Goal: Communication & Community: Answer question/provide support

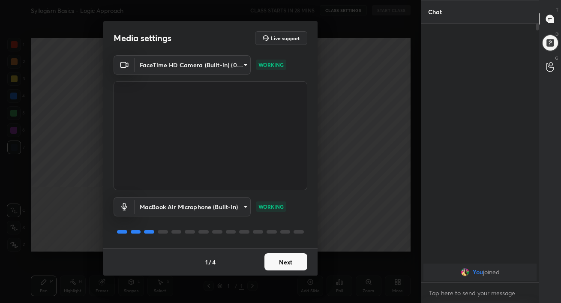
click at [285, 261] on button "Next" at bounding box center [286, 261] width 43 height 17
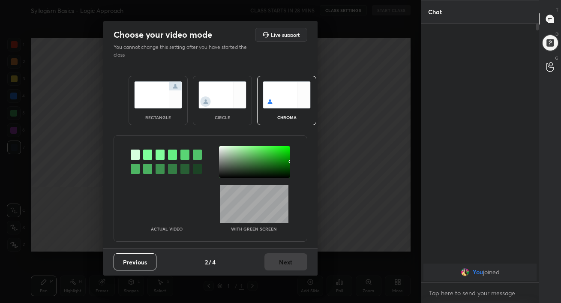
click at [165, 103] on img at bounding box center [158, 94] width 48 height 27
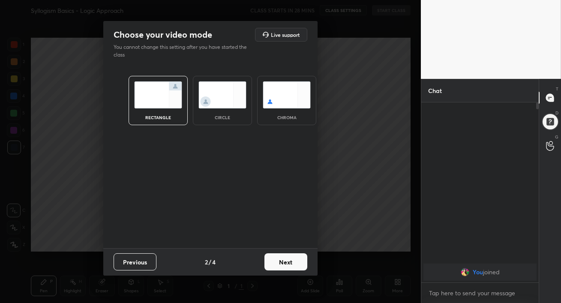
click at [290, 263] on button "Next" at bounding box center [286, 261] width 43 height 17
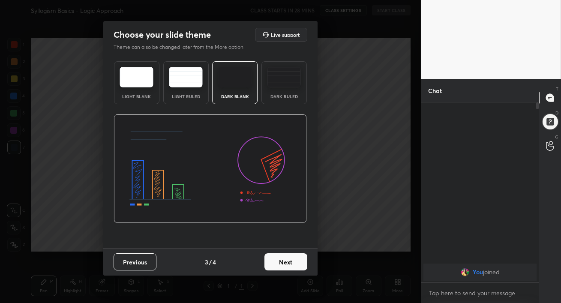
click at [275, 90] on div "Dark Ruled" at bounding box center [284, 82] width 45 height 43
click at [276, 264] on button "Next" at bounding box center [286, 261] width 43 height 17
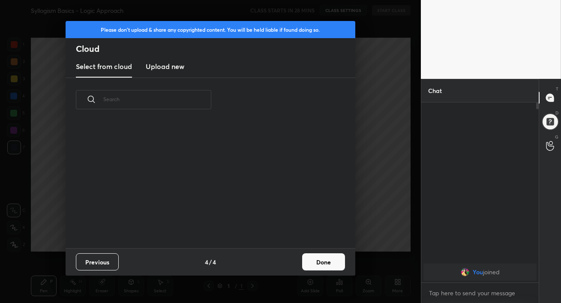
scroll to position [127, 275]
click at [161, 69] on h3 "Upload new" at bounding box center [165, 66] width 39 height 10
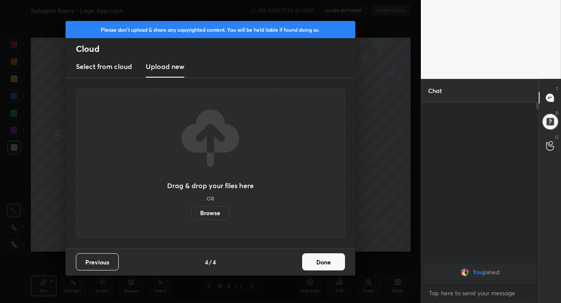
click at [212, 210] on label "Browse" at bounding box center [210, 213] width 38 height 14
click at [191, 210] on input "Browse" at bounding box center [191, 213] width 0 height 14
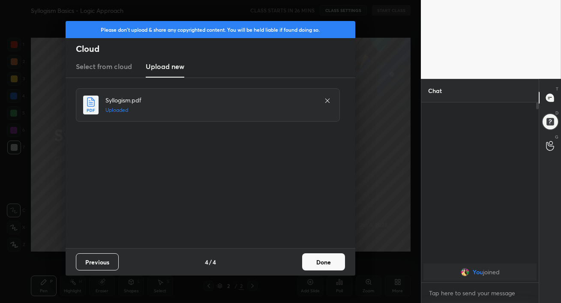
click at [316, 263] on button "Done" at bounding box center [323, 261] width 43 height 17
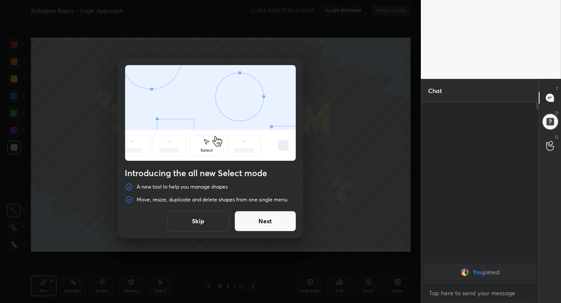
click at [270, 223] on button "Next" at bounding box center [266, 221] width 62 height 21
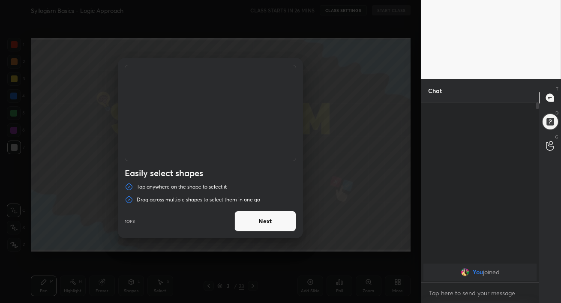
click at [270, 223] on button "Next" at bounding box center [266, 221] width 62 height 21
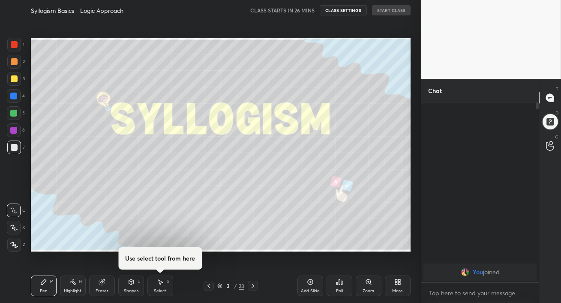
click at [254, 284] on icon at bounding box center [253, 286] width 7 height 7
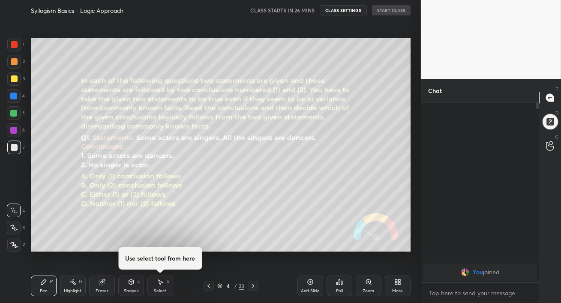
click at [208, 289] on icon at bounding box center [208, 286] width 7 height 7
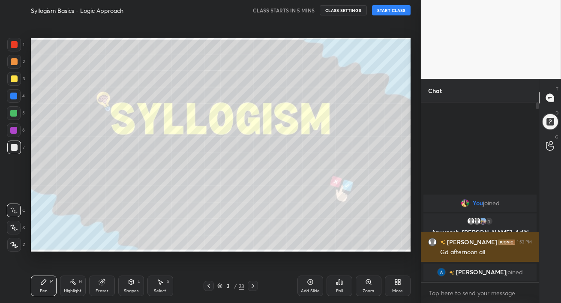
click at [460, 243] on h6 "[PERSON_NAME]" at bounding box center [472, 242] width 52 height 9
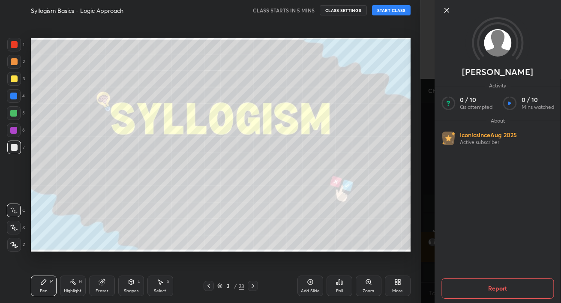
click at [449, 11] on icon at bounding box center [447, 10] width 10 height 10
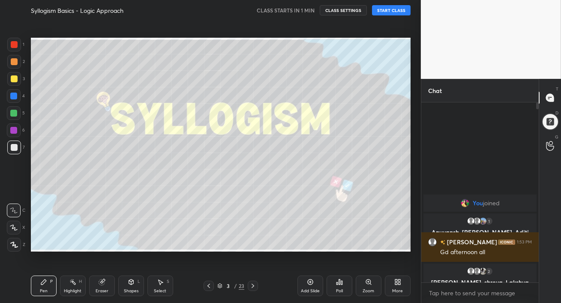
click at [396, 11] on button "START CLASS" at bounding box center [391, 10] width 39 height 10
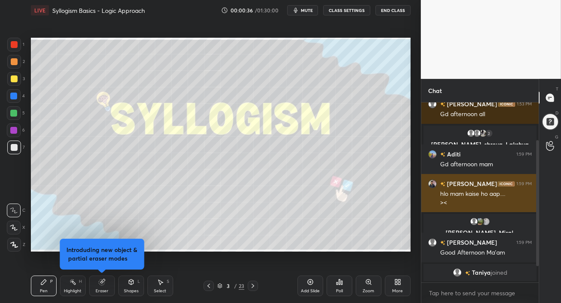
scroll to position [77, 0]
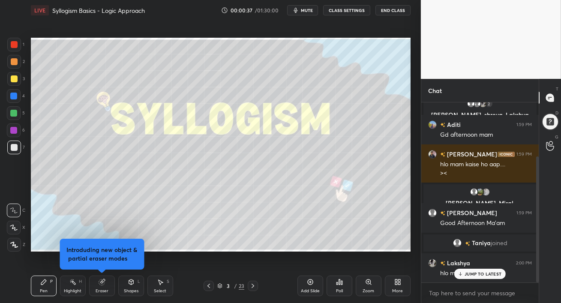
click at [467, 275] on p "JUMP TO LATEST" at bounding box center [483, 274] width 37 height 5
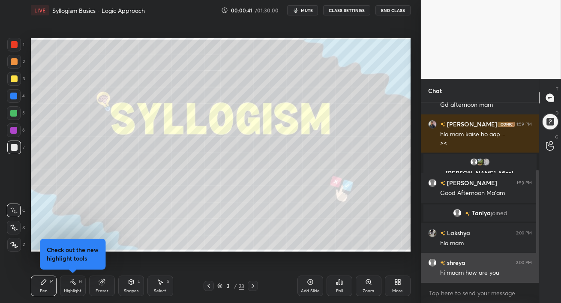
scroll to position [184, 0]
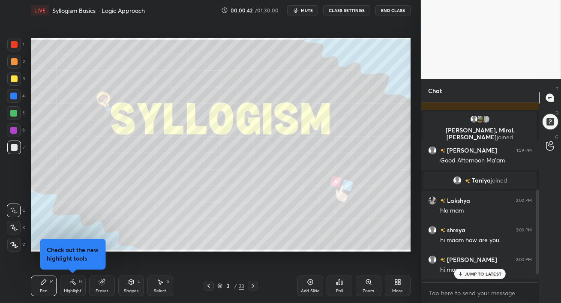
click at [470, 274] on p "JUMP TO LATEST" at bounding box center [483, 274] width 37 height 5
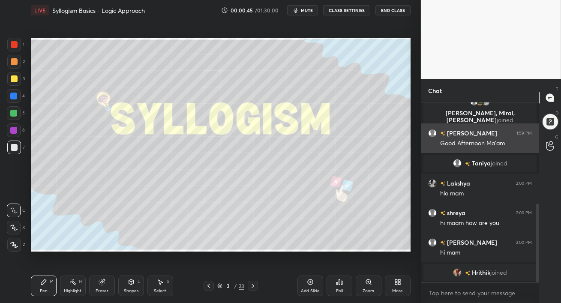
scroll to position [232, 0]
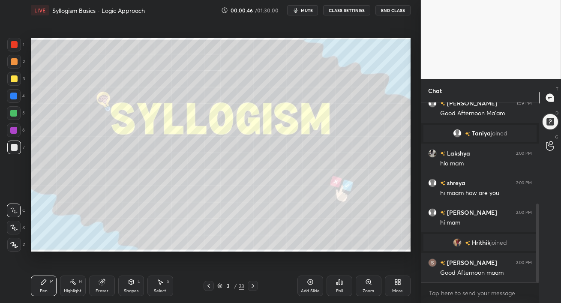
click at [306, 10] on span "mute" at bounding box center [307, 10] width 12 height 6
click at [306, 10] on span "unmute" at bounding box center [306, 10] width 18 height 6
click at [12, 245] on icon at bounding box center [14, 244] width 7 height 5
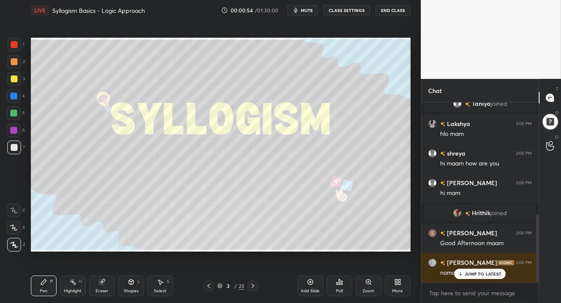
scroll to position [298, 0]
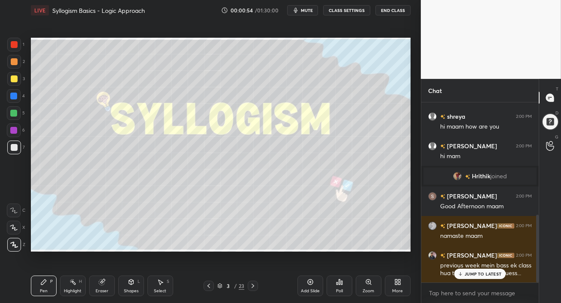
click at [13, 118] on div at bounding box center [14, 113] width 14 height 14
click at [474, 273] on p "JUMP TO LATEST" at bounding box center [483, 274] width 37 height 5
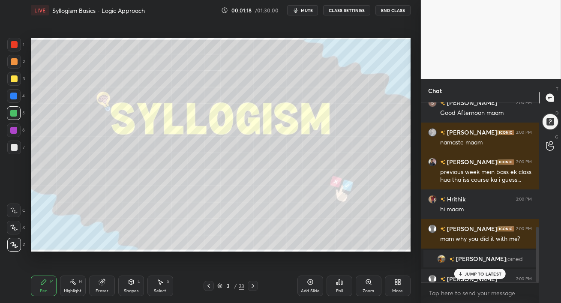
scroll to position [401, 0]
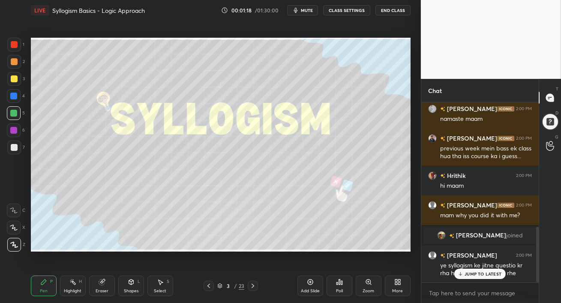
click at [480, 275] on p "JUMP TO LATEST" at bounding box center [483, 274] width 37 height 5
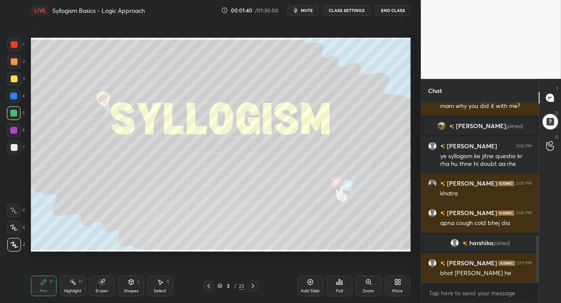
scroll to position [508, 0]
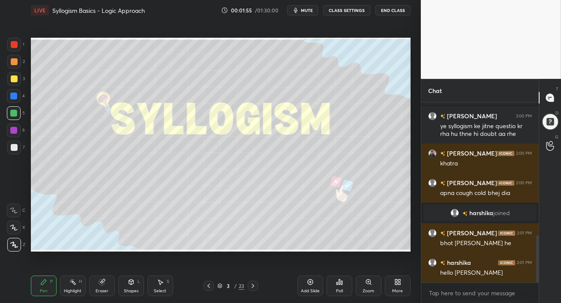
click at [15, 80] on div at bounding box center [14, 78] width 7 height 7
click at [14, 62] on div at bounding box center [14, 61] width 7 height 7
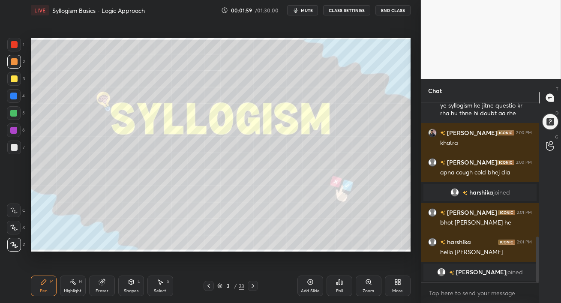
scroll to position [539, 0]
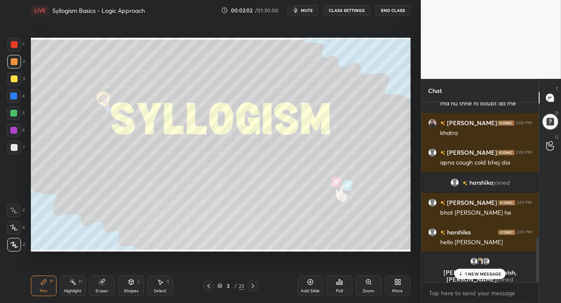
click at [469, 273] on p "1 NEW MESSAGE" at bounding box center [483, 274] width 36 height 5
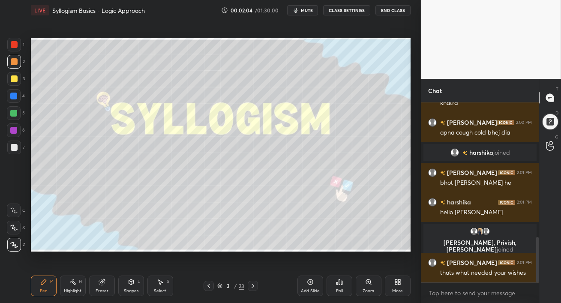
scroll to position [535, 0]
click at [308, 8] on span "mute" at bounding box center [307, 10] width 12 height 6
drag, startPoint x: 303, startPoint y: 11, endPoint x: 302, endPoint y: 18, distance: 7.4
click at [302, 12] on span "unmute" at bounding box center [306, 10] width 18 height 6
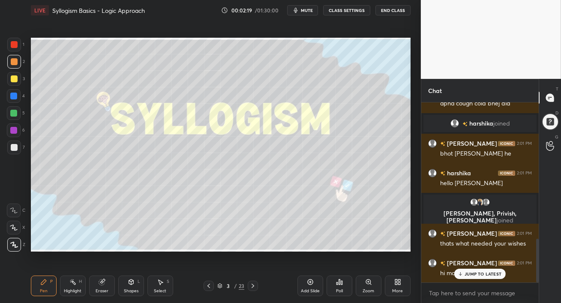
click at [464, 273] on div "JUMP TO LATEST" at bounding box center [480, 274] width 51 height 10
click at [15, 81] on div at bounding box center [14, 78] width 7 height 7
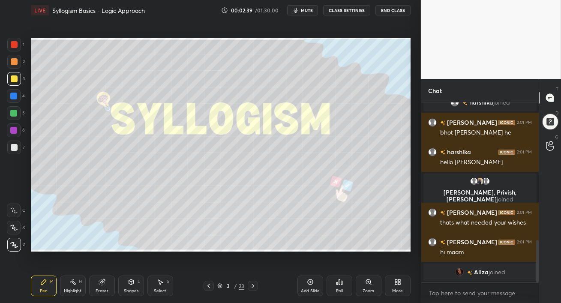
scroll to position [596, 0]
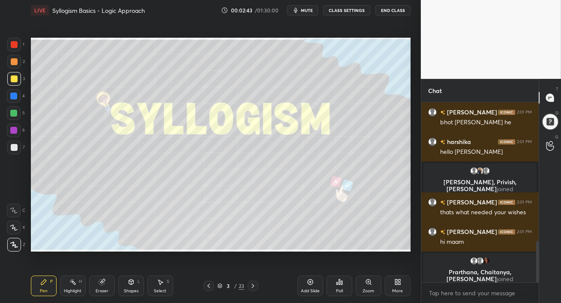
click at [310, 286] on div "Add Slide" at bounding box center [311, 286] width 26 height 21
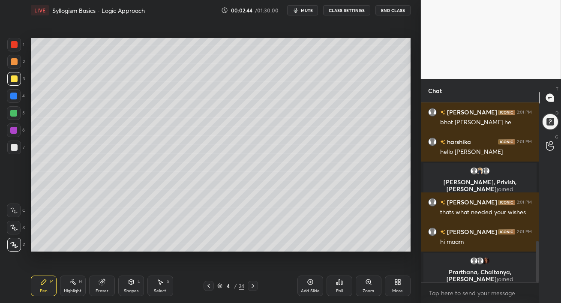
click at [13, 62] on div at bounding box center [14, 61] width 7 height 7
click at [306, 10] on span "mute" at bounding box center [307, 10] width 12 height 6
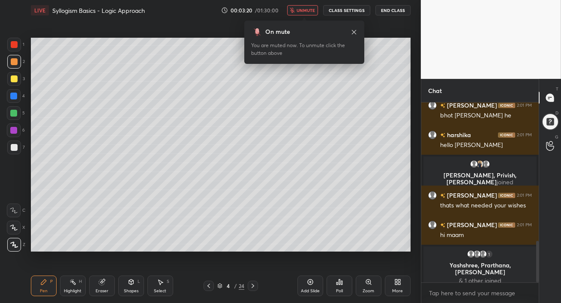
click at [15, 97] on div at bounding box center [13, 96] width 7 height 7
click at [305, 10] on span "unmute" at bounding box center [306, 10] width 18 height 6
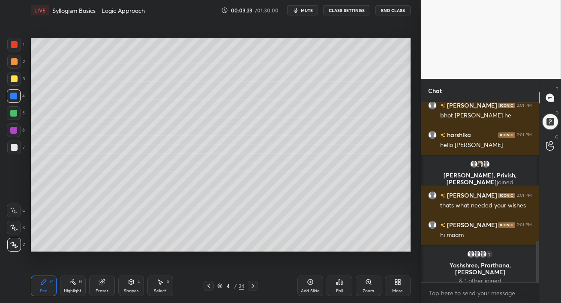
click at [15, 96] on div at bounding box center [13, 96] width 7 height 7
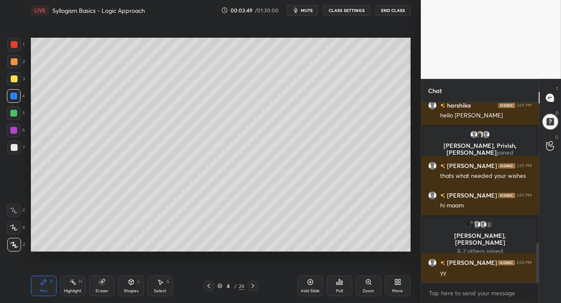
scroll to position [638, 0]
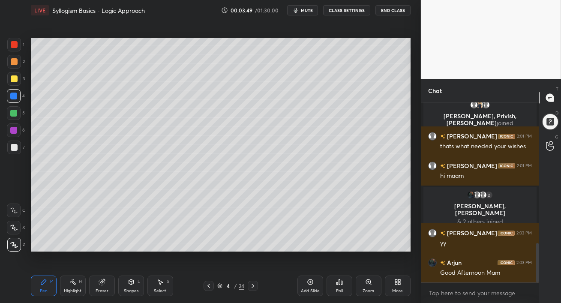
click at [306, 10] on span "mute" at bounding box center [307, 10] width 12 height 6
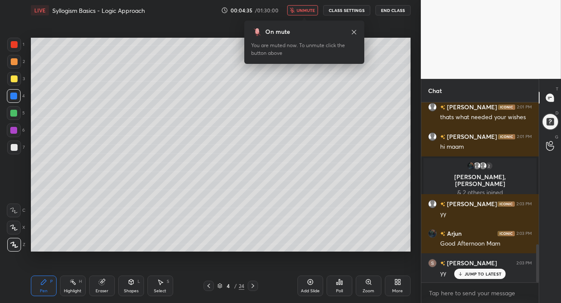
scroll to position [705, 0]
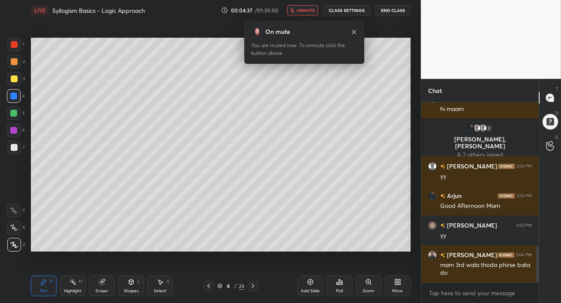
click at [305, 8] on span "unmute" at bounding box center [306, 10] width 18 height 6
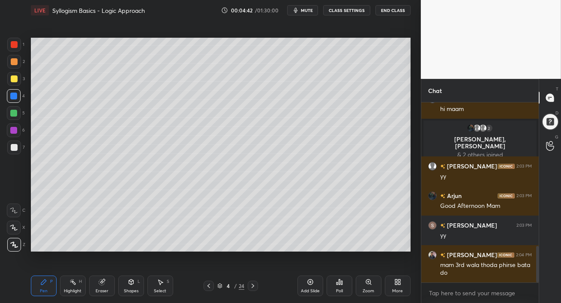
click at [13, 63] on div at bounding box center [14, 61] width 7 height 7
click at [15, 96] on div at bounding box center [13, 96] width 7 height 7
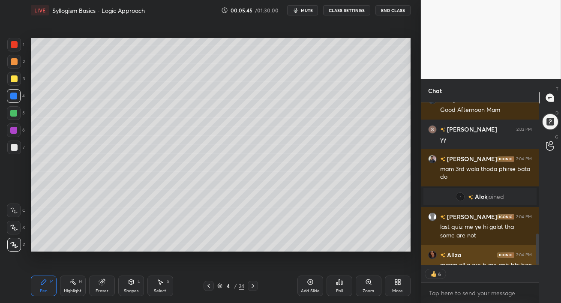
scroll to position [770, 0]
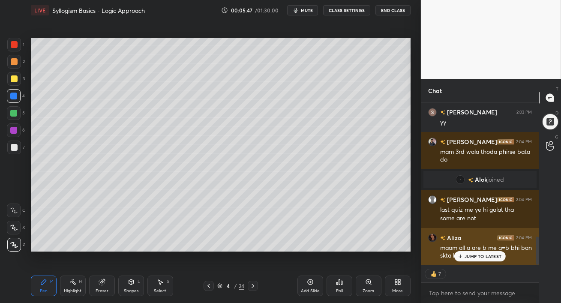
click at [476, 257] on p "JUMP TO LATEST" at bounding box center [483, 256] width 37 height 5
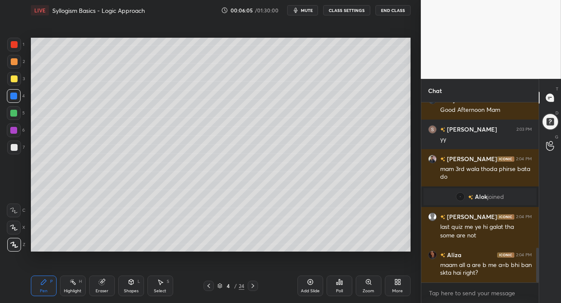
scroll to position [3, 3]
click at [10, 116] on div at bounding box center [14, 113] width 14 height 14
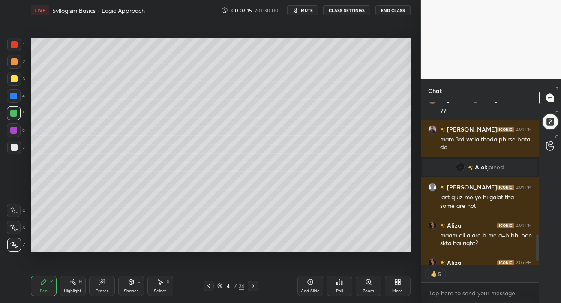
scroll to position [830, 0]
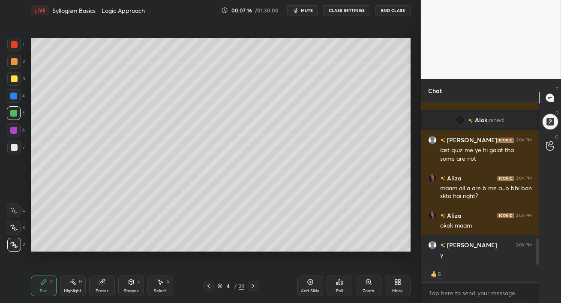
click at [253, 286] on icon at bounding box center [253, 286] width 7 height 7
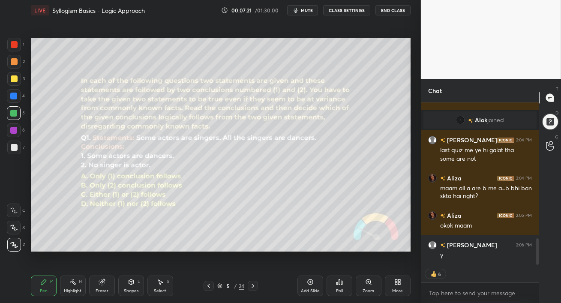
click at [13, 96] on div at bounding box center [13, 96] width 7 height 7
drag, startPoint x: 11, startPoint y: 65, endPoint x: 25, endPoint y: 82, distance: 21.6
click at [11, 65] on div at bounding box center [14, 62] width 14 height 14
drag, startPoint x: 13, startPoint y: 100, endPoint x: 19, endPoint y: 124, distance: 23.8
click at [14, 100] on div at bounding box center [14, 96] width 14 height 14
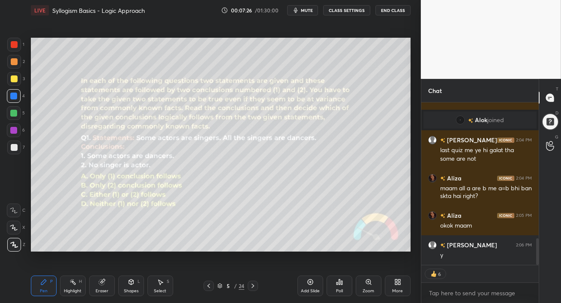
click at [13, 213] on icon at bounding box center [14, 211] width 8 height 6
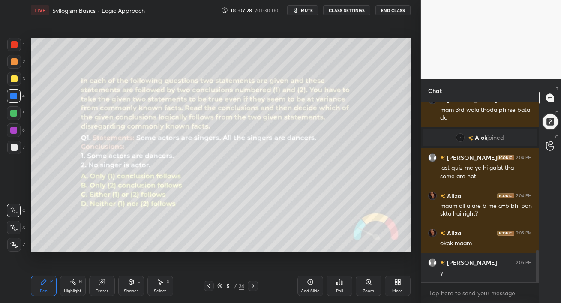
scroll to position [3, 3]
click at [14, 134] on div at bounding box center [14, 131] width 14 height 14
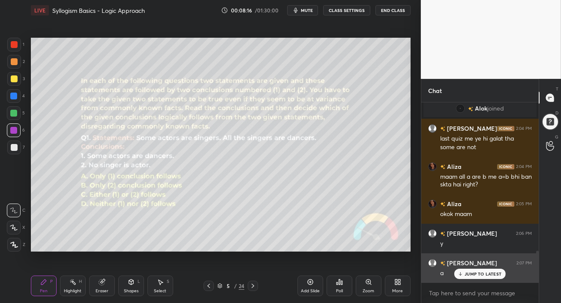
drag, startPoint x: 471, startPoint y: 273, endPoint x: 471, endPoint y: 278, distance: 5.2
click at [470, 273] on p "JUMP TO LATEST" at bounding box center [483, 274] width 37 height 5
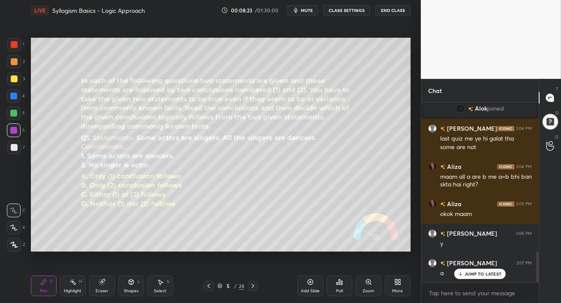
scroll to position [871, 0]
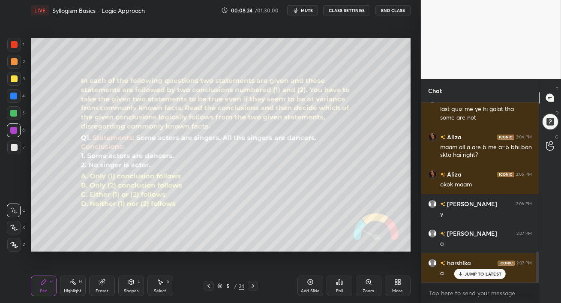
click at [465, 275] on p "JUMP TO LATEST" at bounding box center [483, 274] width 37 height 5
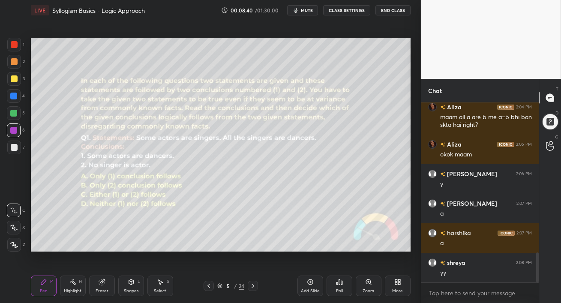
click at [254, 287] on icon at bounding box center [253, 286] width 7 height 7
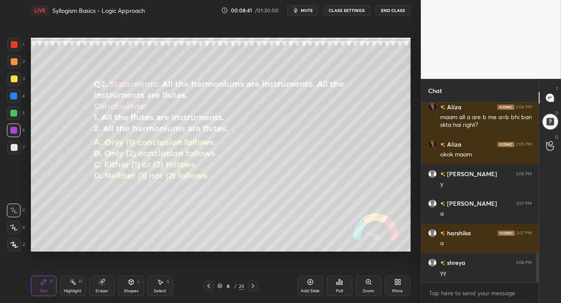
scroll to position [930, 0]
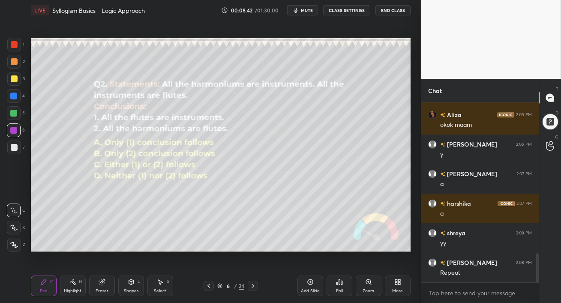
click at [15, 84] on div at bounding box center [14, 79] width 14 height 14
click at [211, 286] on icon at bounding box center [208, 286] width 7 height 7
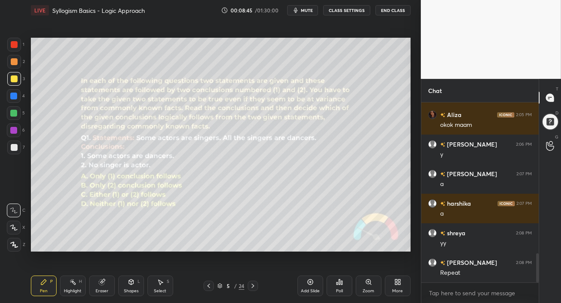
scroll to position [960, 0]
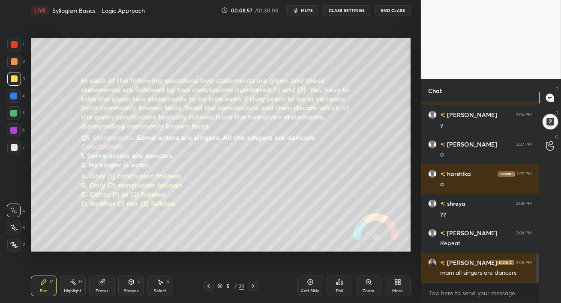
click at [100, 287] on div "Eraser" at bounding box center [102, 286] width 26 height 21
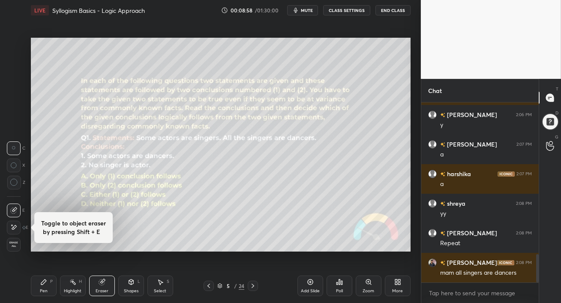
click at [133, 289] on div "Shapes" at bounding box center [131, 291] width 15 height 4
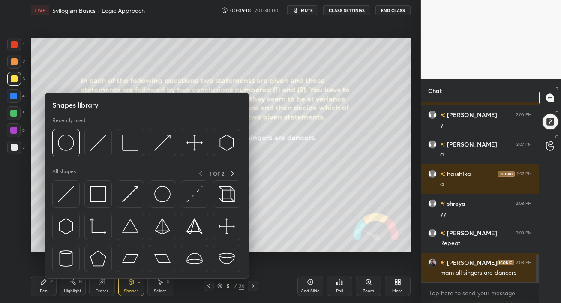
click at [283, 287] on div "5 / 24" at bounding box center [230, 286] width 133 height 10
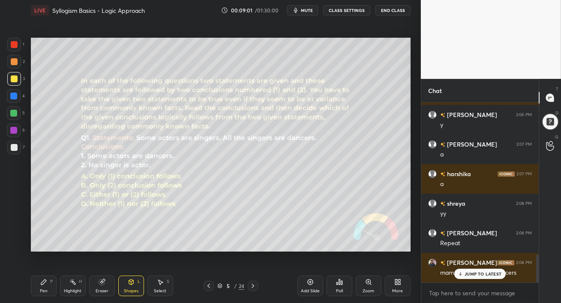
scroll to position [989, 0]
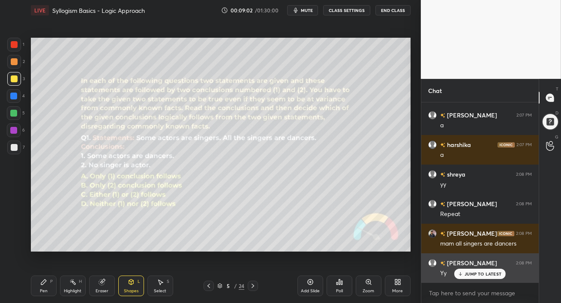
click at [471, 272] on p "JUMP TO LATEST" at bounding box center [483, 274] width 37 height 5
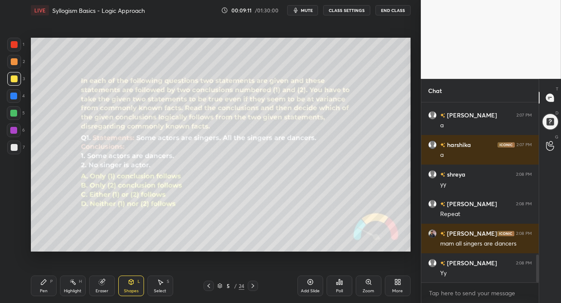
click at [98, 284] on div "Eraser" at bounding box center [102, 286] width 26 height 21
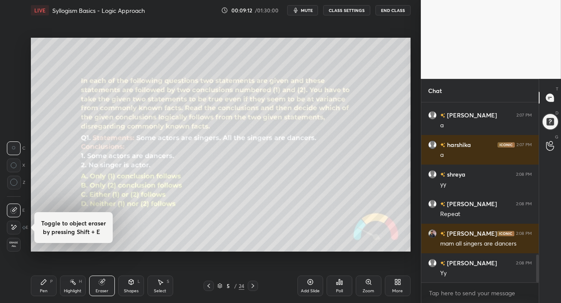
click at [14, 182] on icon at bounding box center [14, 183] width 8 height 8
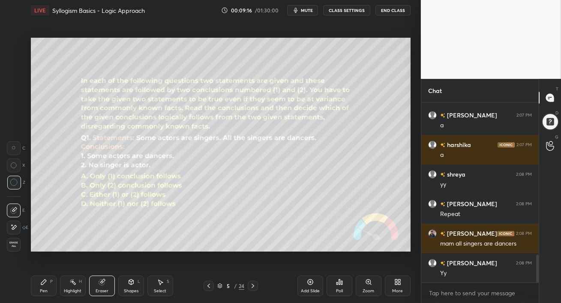
click at [130, 288] on div "Shapes L" at bounding box center [131, 286] width 26 height 21
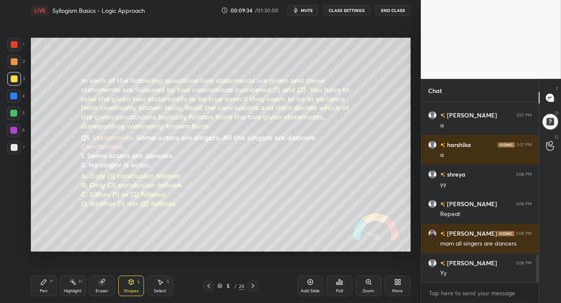
drag, startPoint x: 103, startPoint y: 287, endPoint x: 126, endPoint y: 259, distance: 36.0
click at [103, 288] on div "Eraser" at bounding box center [102, 286] width 26 height 21
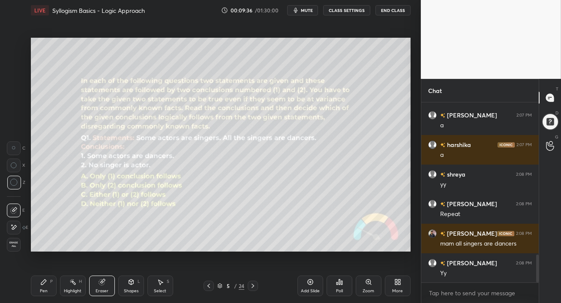
click at [48, 284] on div "Pen P" at bounding box center [44, 286] width 26 height 21
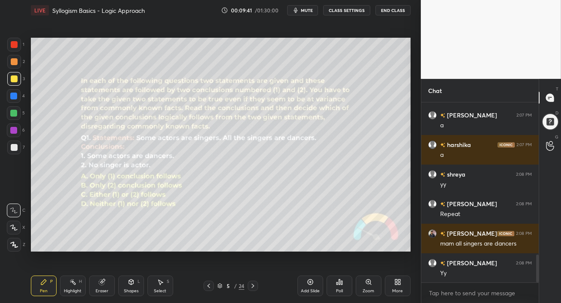
click at [12, 129] on div at bounding box center [13, 130] width 7 height 7
click at [17, 144] on div at bounding box center [14, 148] width 14 height 14
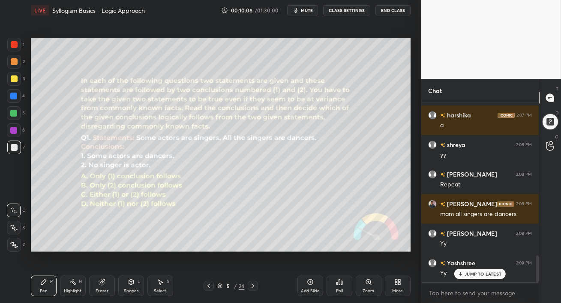
click at [13, 110] on div at bounding box center [13, 113] width 7 height 7
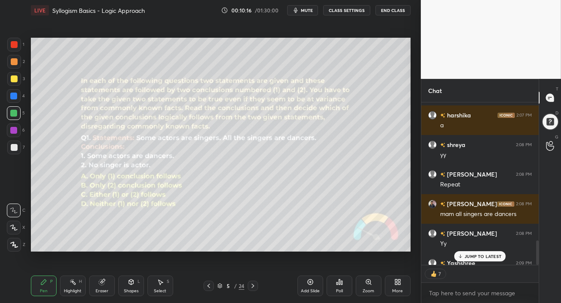
click at [476, 258] on p "JUMP TO LATEST" at bounding box center [483, 256] width 37 height 5
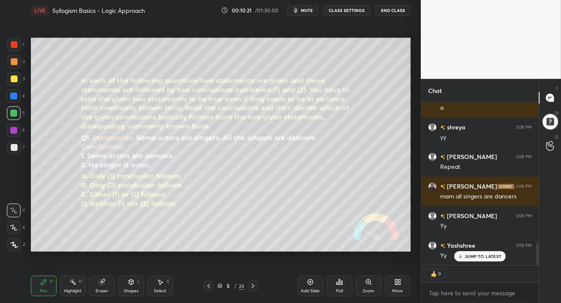
scroll to position [1066, 0]
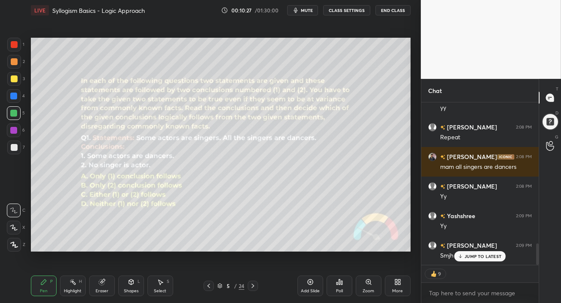
click at [12, 132] on div at bounding box center [13, 130] width 7 height 7
drag, startPoint x: 475, startPoint y: 256, endPoint x: 477, endPoint y: 282, distance: 26.3
click at [474, 256] on p "JUMP TO LATEST" at bounding box center [483, 256] width 37 height 5
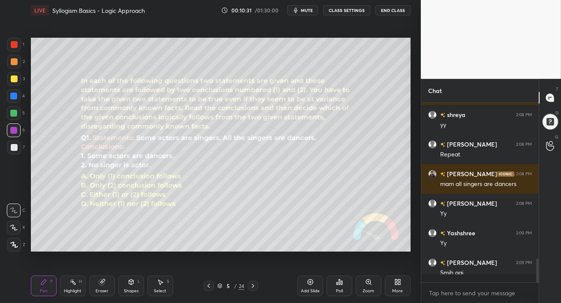
scroll to position [178, 115]
click at [253, 285] on icon at bounding box center [253, 286] width 7 height 7
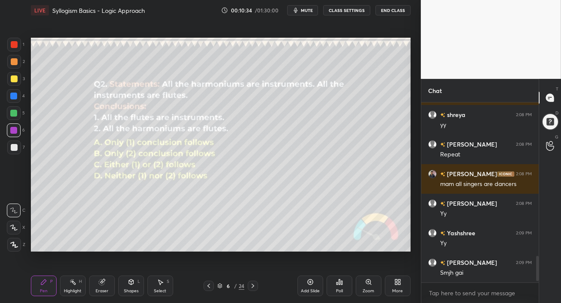
click at [13, 82] on div at bounding box center [14, 79] width 14 height 14
click at [12, 248] on div at bounding box center [14, 245] width 14 height 14
click at [301, 9] on button "mute" at bounding box center [302, 10] width 31 height 10
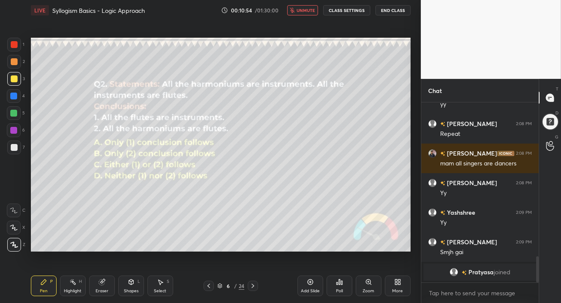
click at [306, 9] on span "unmute" at bounding box center [306, 10] width 18 height 6
click at [341, 285] on icon at bounding box center [339, 282] width 7 height 7
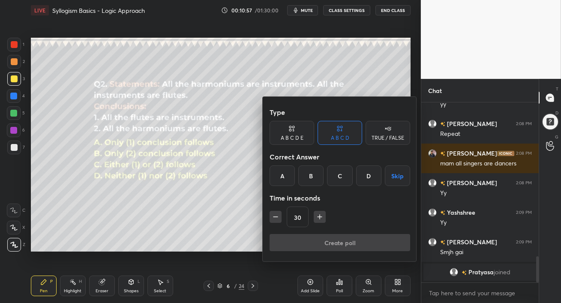
click at [308, 178] on div "B" at bounding box center [311, 176] width 25 height 21
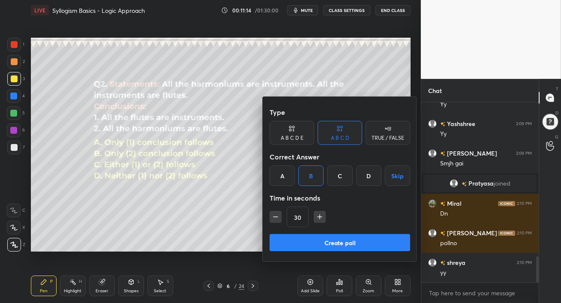
click at [364, 242] on button "Create poll" at bounding box center [340, 242] width 141 height 17
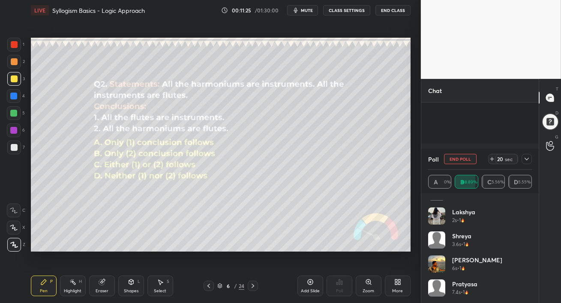
scroll to position [1143, 0]
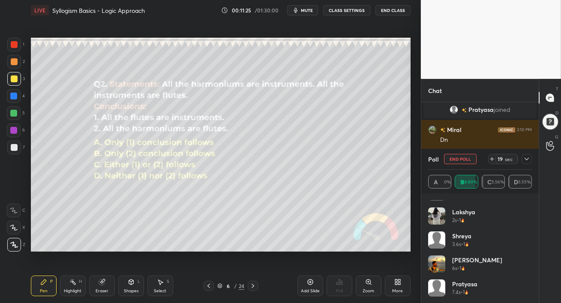
click at [528, 159] on icon at bounding box center [527, 159] width 7 height 7
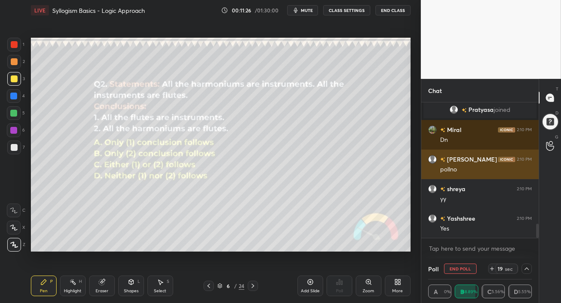
scroll to position [0, 0]
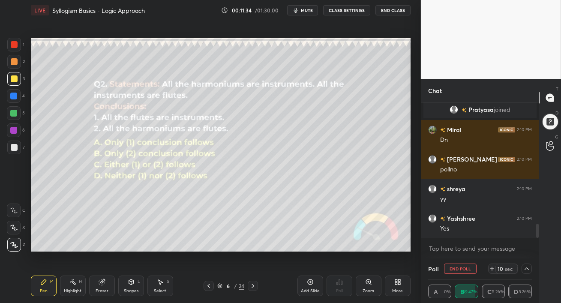
click at [525, 269] on icon at bounding box center [527, 269] width 4 height 3
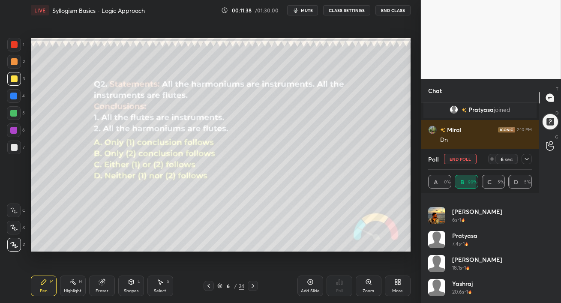
scroll to position [1173, 0]
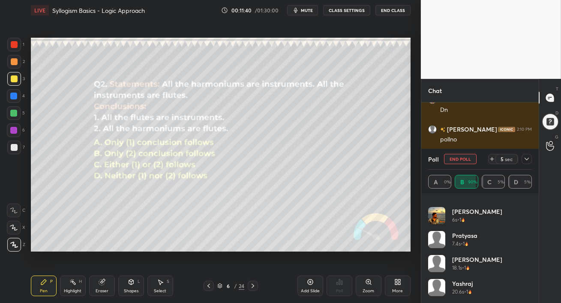
click at [525, 160] on icon at bounding box center [527, 159] width 7 height 7
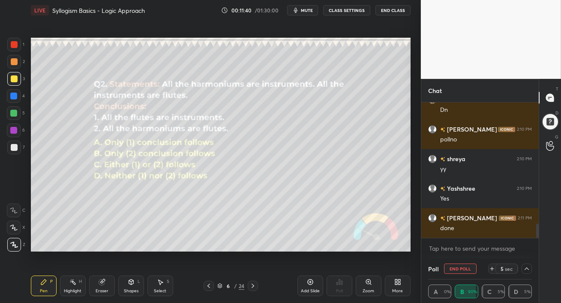
scroll to position [0, 0]
click at [461, 268] on button "End Poll" at bounding box center [460, 269] width 33 height 10
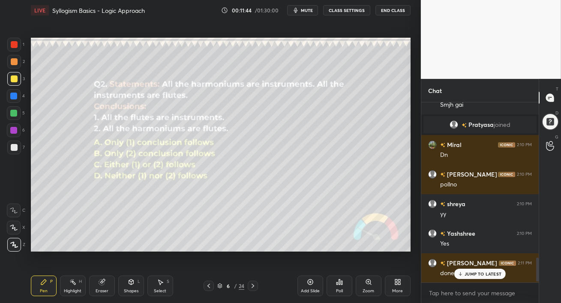
click at [11, 96] on div at bounding box center [13, 96] width 7 height 7
click at [467, 275] on p "JUMP TO LATEST" at bounding box center [483, 274] width 37 height 5
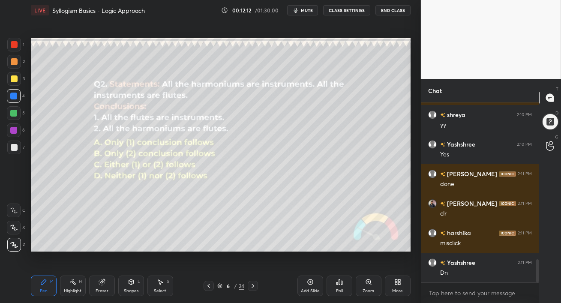
click at [344, 288] on div "Add Slide Poll Zoom More" at bounding box center [354, 286] width 113 height 48
click at [255, 287] on icon at bounding box center [253, 286] width 7 height 7
click at [14, 76] on div at bounding box center [14, 78] width 7 height 7
click at [303, 10] on span "mute" at bounding box center [307, 10] width 12 height 6
click at [344, 283] on div "Poll" at bounding box center [340, 286] width 26 height 21
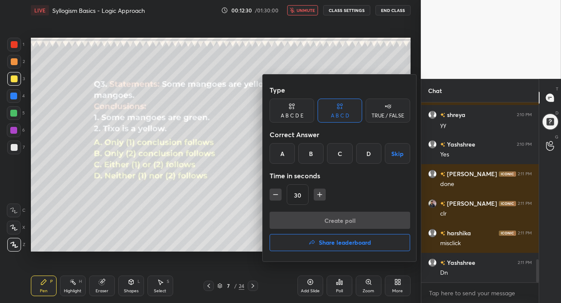
click at [366, 153] on div "D" at bounding box center [368, 153] width 25 height 21
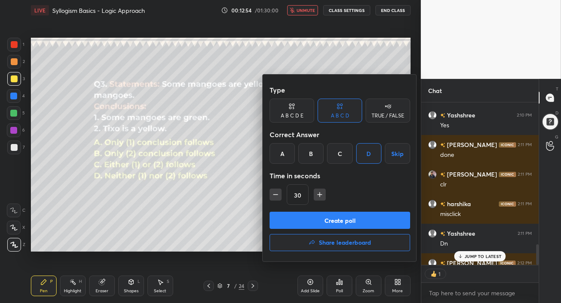
scroll to position [3, 3]
click at [361, 221] on button "Create poll" at bounding box center [340, 220] width 141 height 17
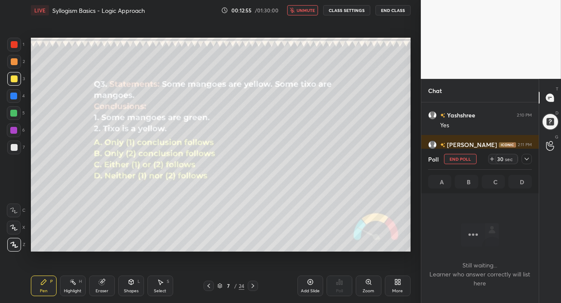
scroll to position [115, 115]
click at [302, 12] on button "unmute" at bounding box center [302, 10] width 31 height 10
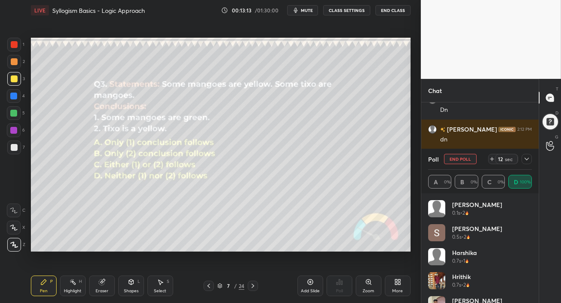
scroll to position [1427, 0]
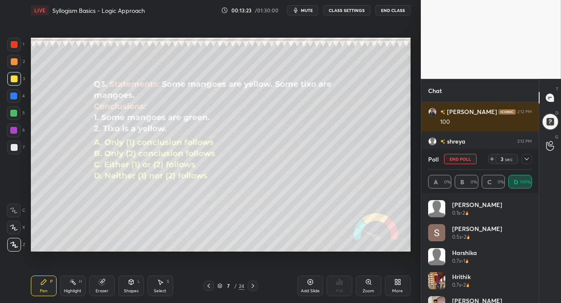
click at [460, 160] on button "End Poll" at bounding box center [460, 159] width 33 height 10
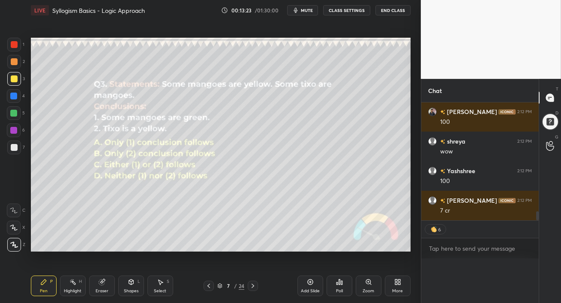
scroll to position [37, 101]
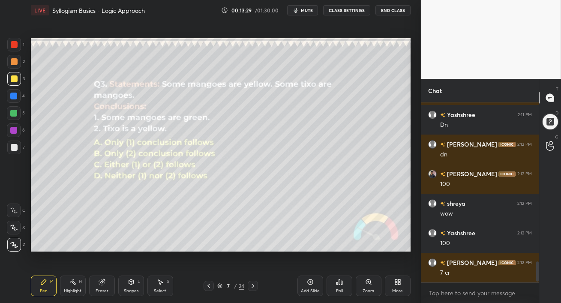
click at [253, 285] on icon at bounding box center [253, 286] width 3 height 4
click at [309, 10] on span "mute" at bounding box center [307, 10] width 12 height 6
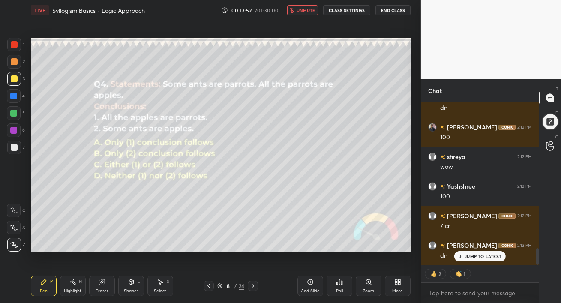
click at [311, 9] on span "unmute" at bounding box center [306, 10] width 18 height 6
click at [468, 254] on p "JUMP TO LATEST" at bounding box center [483, 256] width 37 height 5
click at [340, 286] on div "Poll" at bounding box center [340, 286] width 26 height 21
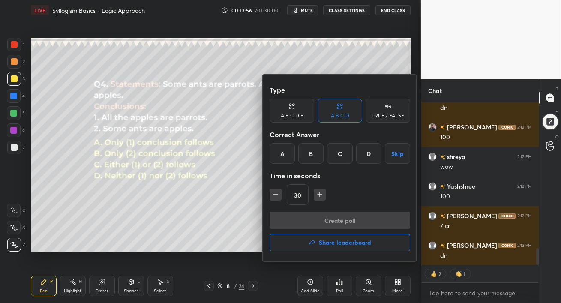
click at [309, 154] on div "B" at bounding box center [311, 153] width 25 height 21
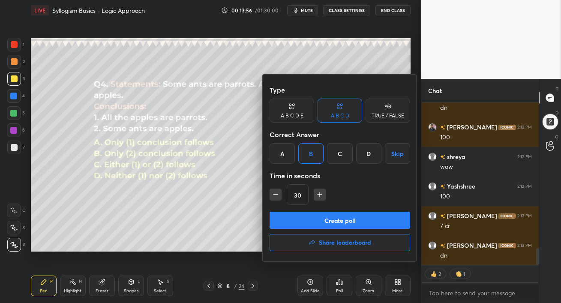
click at [330, 223] on button "Create poll" at bounding box center [340, 220] width 141 height 17
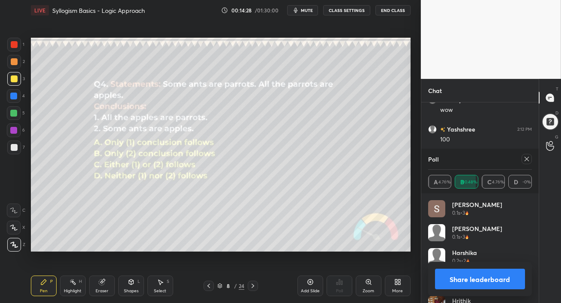
scroll to position [1499, 0]
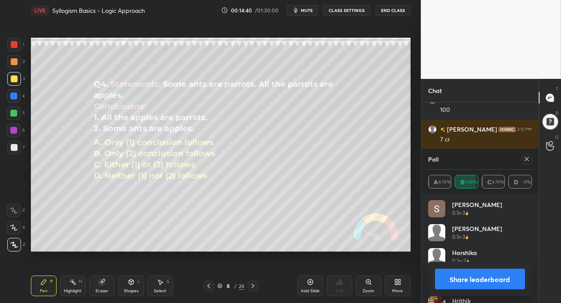
click at [102, 288] on div "Eraser" at bounding box center [102, 286] width 26 height 21
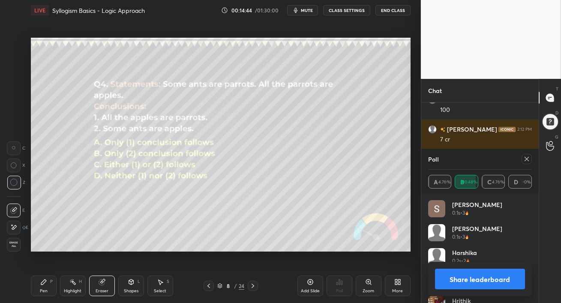
click at [50, 285] on div "Pen P" at bounding box center [44, 286] width 26 height 21
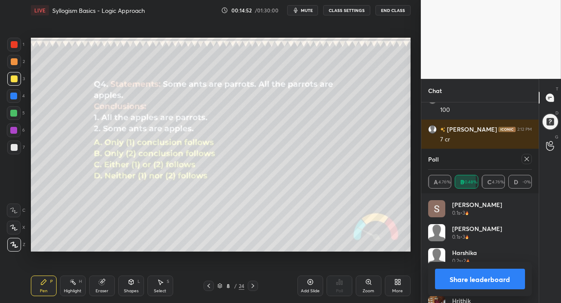
scroll to position [1536, 0]
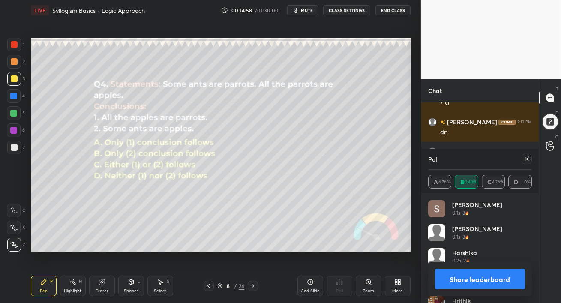
click at [528, 160] on icon at bounding box center [527, 159] width 7 height 7
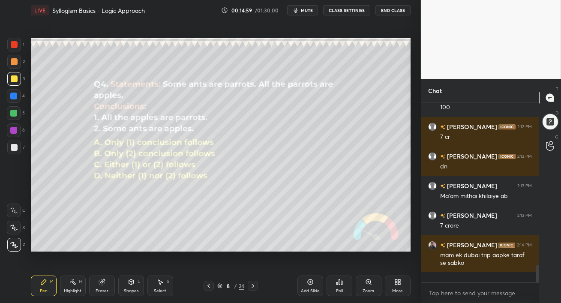
scroll to position [178, 115]
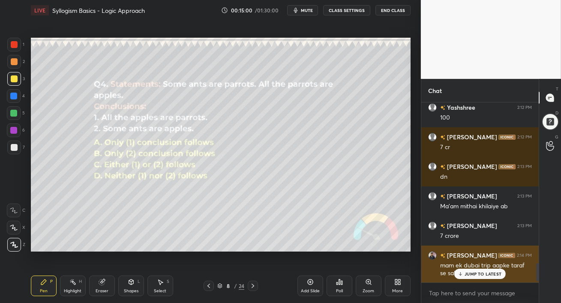
click at [478, 275] on p "JUMP TO LATEST" at bounding box center [483, 274] width 37 height 5
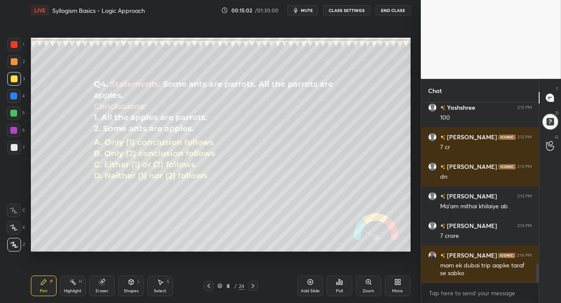
click at [13, 135] on div at bounding box center [14, 131] width 14 height 14
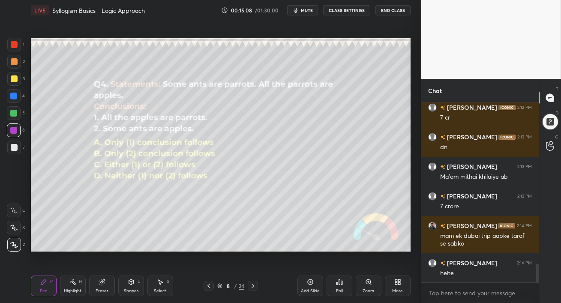
scroll to position [1551, 0]
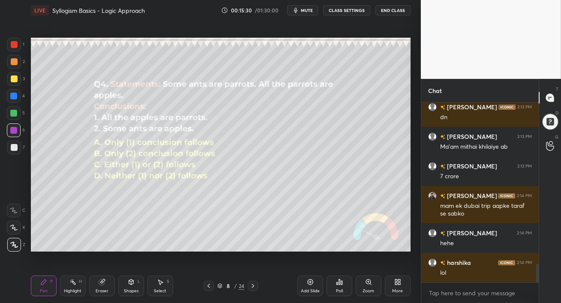
click at [253, 285] on icon at bounding box center [253, 286] width 7 height 7
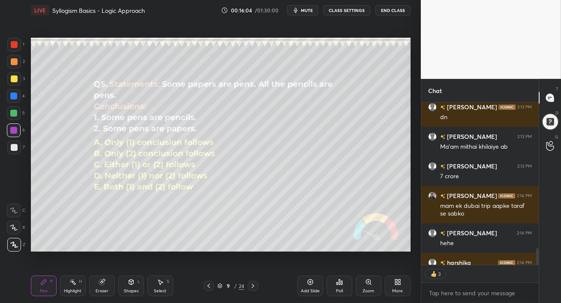
scroll to position [3, 3]
click at [398, 289] on div "More" at bounding box center [397, 291] width 11 height 4
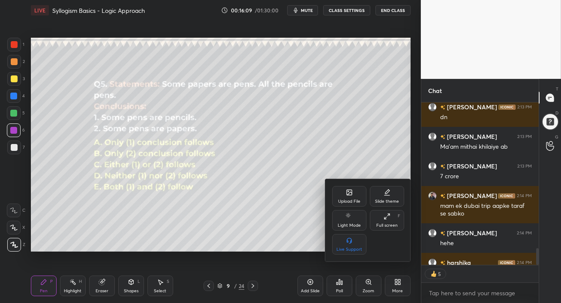
click at [253, 250] on div at bounding box center [280, 151] width 561 height 303
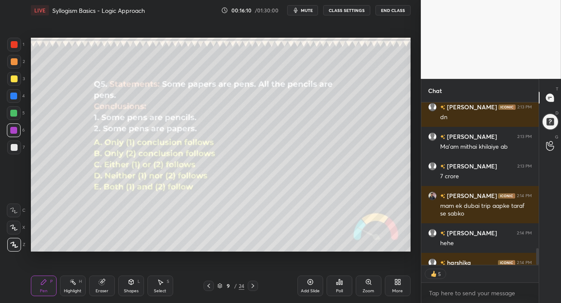
click at [329, 283] on div "Poll" at bounding box center [340, 286] width 26 height 21
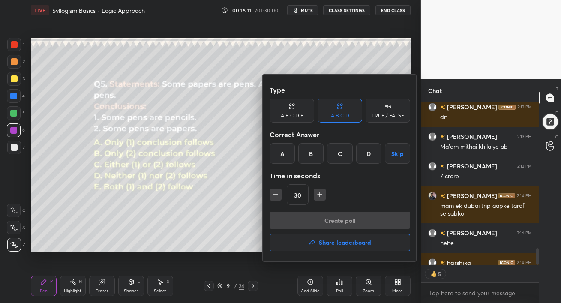
click at [292, 110] on icon at bounding box center [292, 106] width 7 height 9
click at [379, 154] on div "E" at bounding box center [376, 153] width 21 height 21
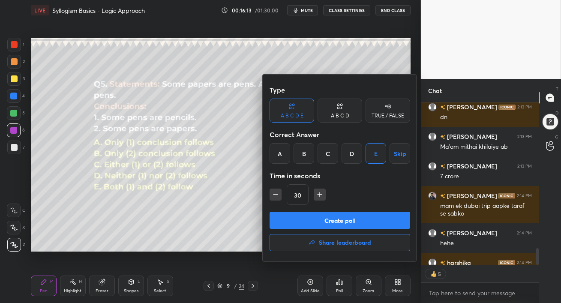
click at [374, 224] on button "Create poll" at bounding box center [340, 220] width 141 height 17
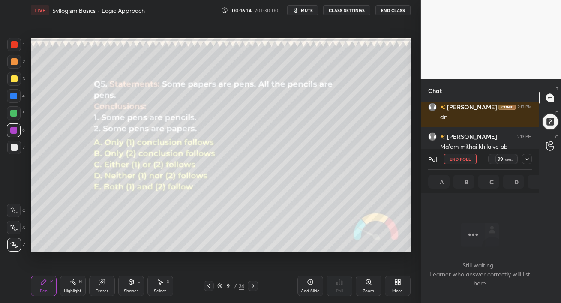
click at [400, 281] on icon at bounding box center [399, 281] width 2 height 2
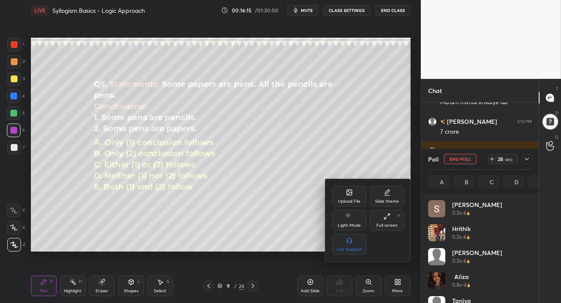
scroll to position [100, 101]
click at [350, 194] on icon at bounding box center [349, 193] width 5 height 3
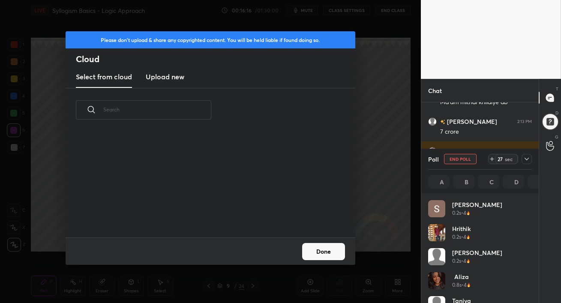
scroll to position [106, 275]
click at [158, 75] on h3 "Upload new" at bounding box center [165, 77] width 39 height 10
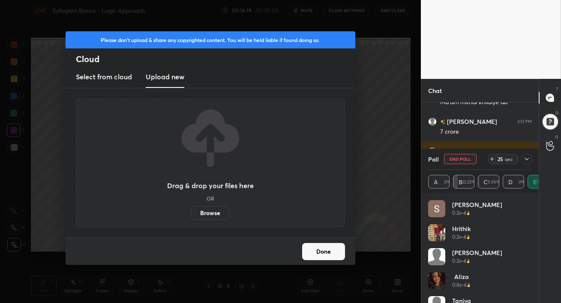
click at [214, 216] on label "Browse" at bounding box center [210, 213] width 38 height 14
click at [191, 216] on input "Browse" at bounding box center [191, 213] width 0 height 14
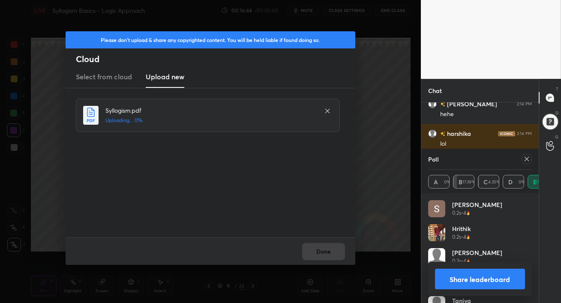
scroll to position [1709, 0]
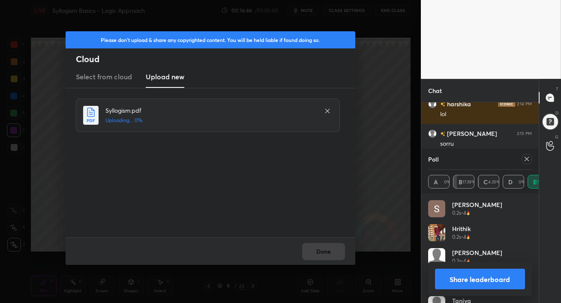
click at [527, 160] on icon at bounding box center [527, 159] width 7 height 7
type textarea "x"
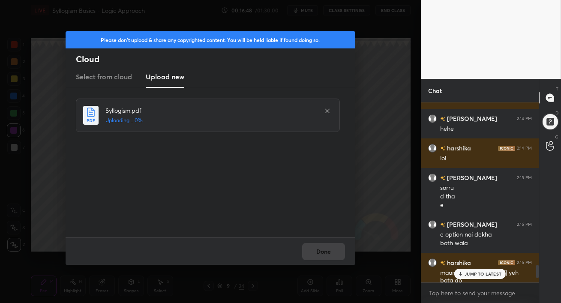
scroll to position [1665, 0]
click at [472, 277] on div "JUMP TO LATEST" at bounding box center [480, 274] width 51 height 10
click at [472, 277] on div "maam [PERSON_NAME] yeh bata do" at bounding box center [487, 277] width 92 height 16
click at [472, 273] on body "1 2 3 4 5 6 7 C X Z C X Z E E Erase all H H LIVE Syllogism Basics - Logic Appro…" at bounding box center [280, 151] width 561 height 303
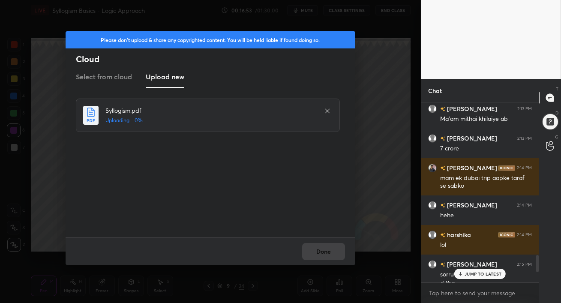
scroll to position [1703, 0]
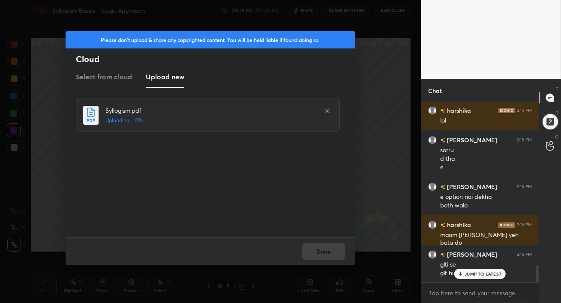
click at [465, 275] on div "JUMP TO LATEST" at bounding box center [480, 274] width 51 height 10
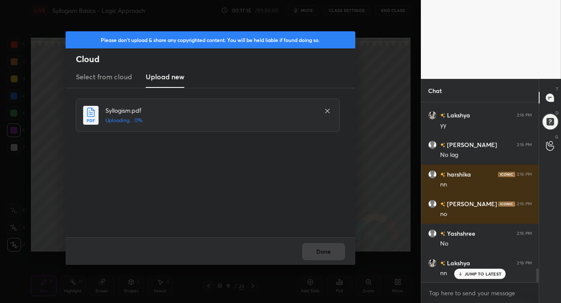
scroll to position [2147, 0]
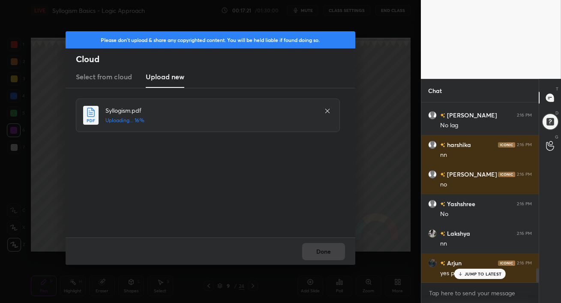
click at [469, 274] on p "JUMP TO LATEST" at bounding box center [483, 274] width 37 height 5
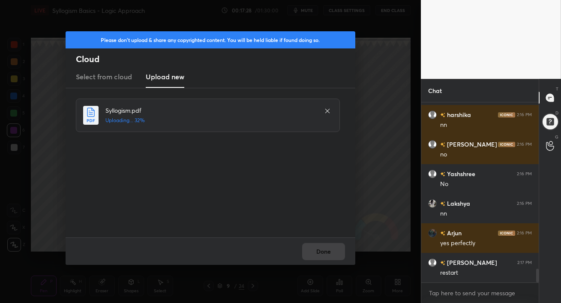
scroll to position [2206, 0]
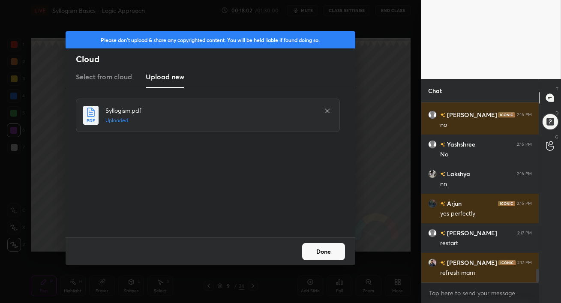
click at [323, 256] on button "Done" at bounding box center [323, 251] width 43 height 17
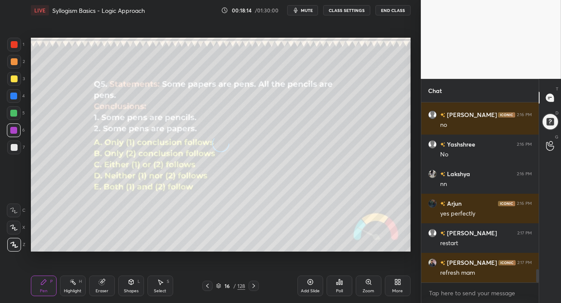
scroll to position [2236, 0]
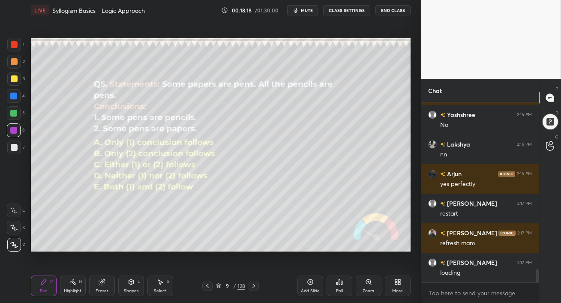
click at [13, 82] on div at bounding box center [14, 78] width 7 height 7
click at [13, 130] on div at bounding box center [13, 130] width 7 height 7
click at [15, 111] on div at bounding box center [13, 113] width 7 height 7
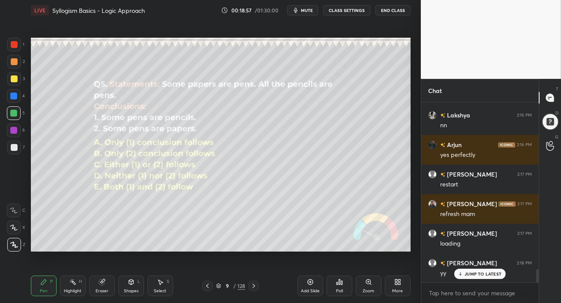
scroll to position [2295, 0]
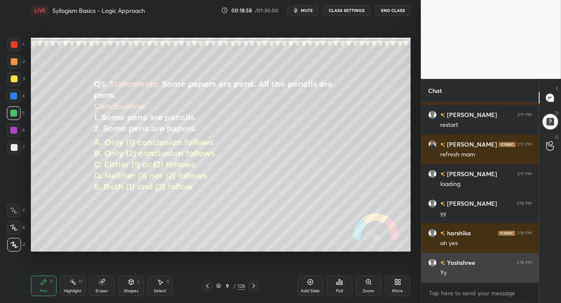
click at [473, 271] on div "Yy" at bounding box center [487, 273] width 92 height 9
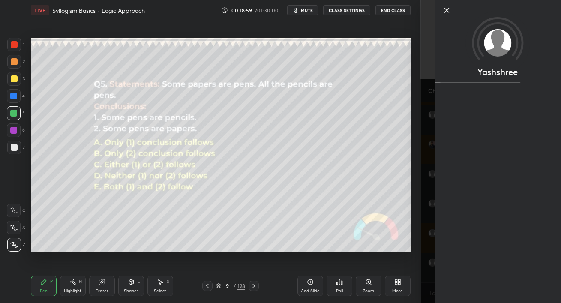
scroll to position [2354, 0]
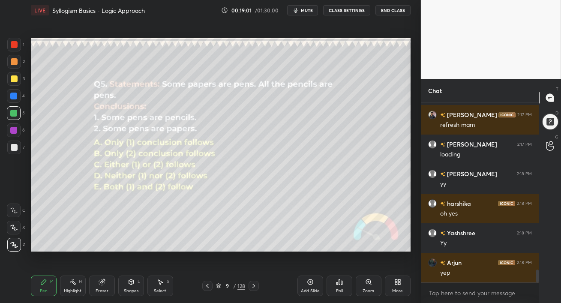
click at [254, 286] on icon at bounding box center [253, 286] width 7 height 7
click at [255, 285] on icon at bounding box center [253, 286] width 7 height 7
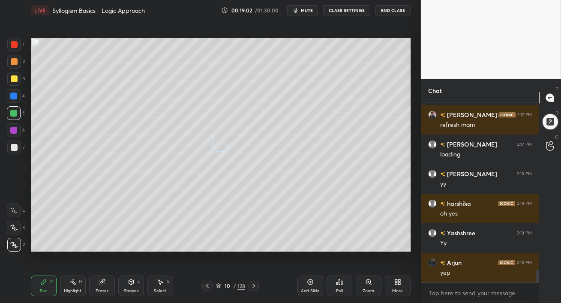
scroll to position [2384, 0]
click at [255, 285] on icon at bounding box center [253, 286] width 7 height 7
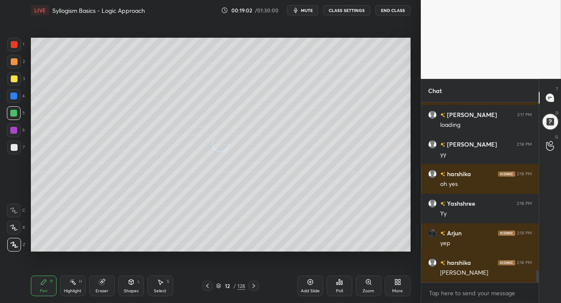
click at [255, 285] on icon at bounding box center [253, 286] width 7 height 7
click at [256, 285] on icon at bounding box center [253, 286] width 7 height 7
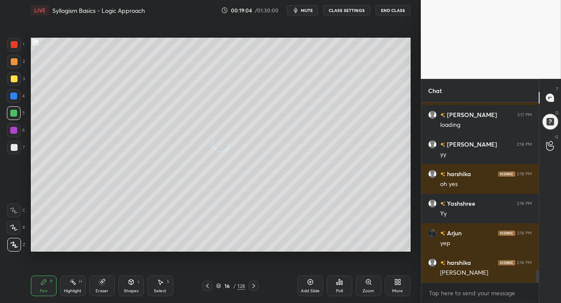
click at [256, 285] on icon at bounding box center [253, 286] width 7 height 7
click at [255, 287] on icon at bounding box center [253, 286] width 7 height 7
click at [208, 286] on icon at bounding box center [207, 286] width 7 height 7
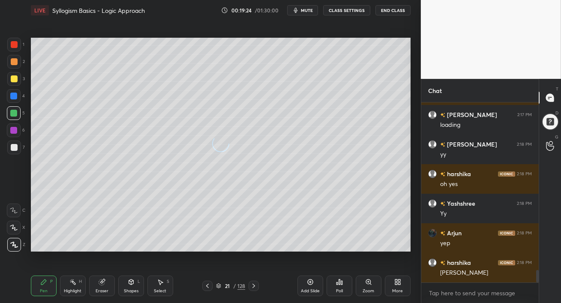
click at [208, 286] on icon at bounding box center [207, 286] width 7 height 7
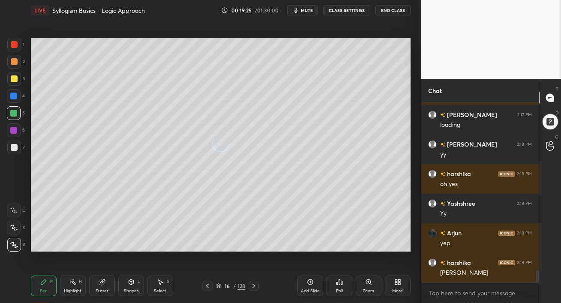
click at [209, 285] on icon at bounding box center [207, 286] width 7 height 7
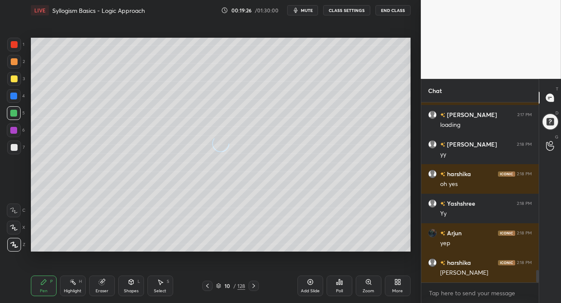
click at [209, 285] on icon at bounding box center [207, 286] width 7 height 7
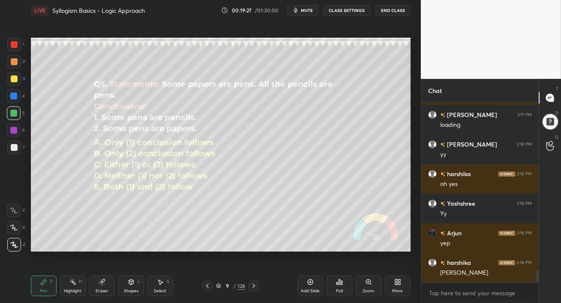
click at [256, 287] on icon at bounding box center [253, 286] width 7 height 7
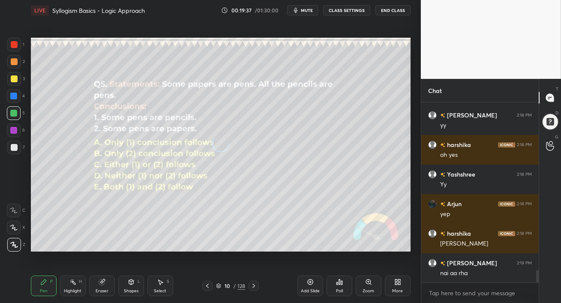
click at [475, 276] on div "[PERSON_NAME] 2:17 PM loading [PERSON_NAME] 2:18 PM yy [PERSON_NAME] 2:18 PM oh…" at bounding box center [481, 193] width 118 height 180
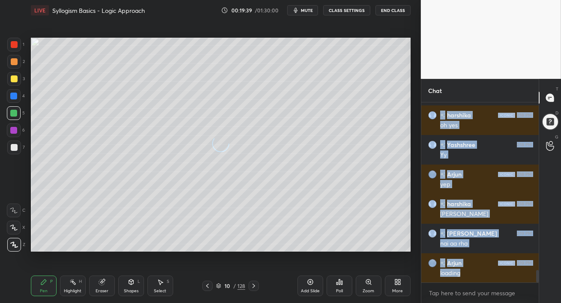
click at [379, 259] on div "Setting up your live class Poll for secs No correct answer Start poll" at bounding box center [220, 145] width 387 height 248
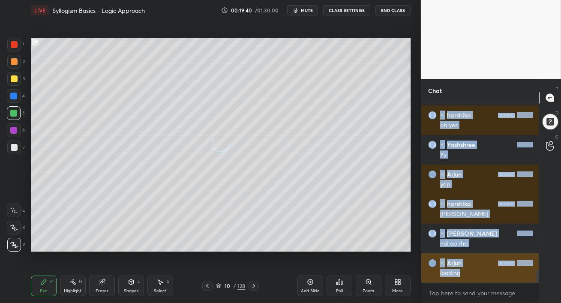
click at [458, 266] on h6 "Arjun" at bounding box center [454, 263] width 16 height 9
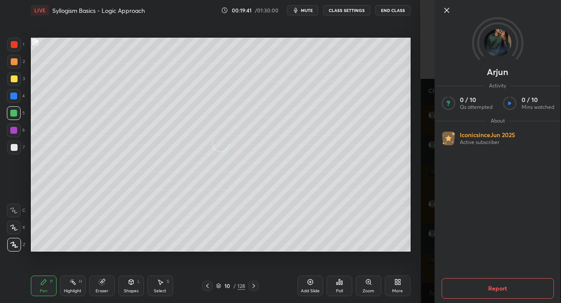
scroll to position [2473, 0]
click at [448, 8] on icon at bounding box center [447, 10] width 4 height 4
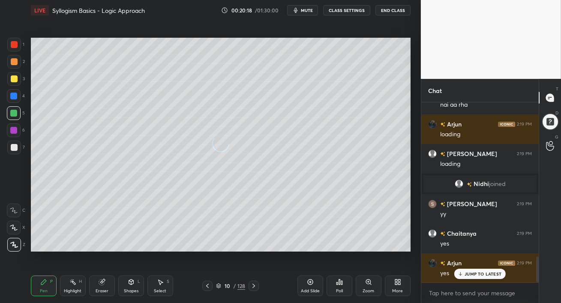
scroll to position [1109, 0]
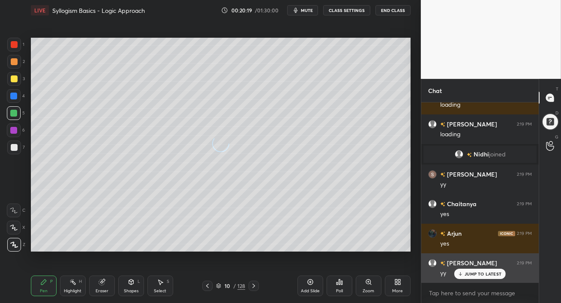
click at [468, 275] on p "JUMP TO LATEST" at bounding box center [483, 274] width 37 height 5
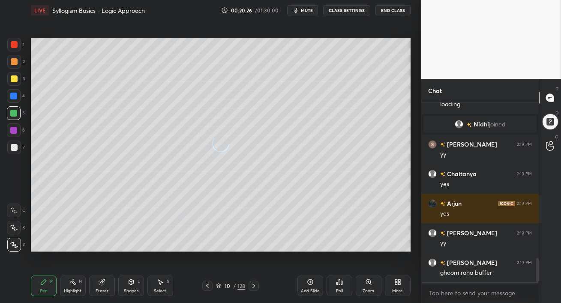
scroll to position [1168, 0]
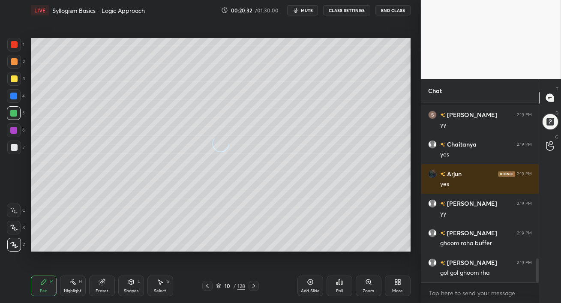
click at [209, 285] on icon at bounding box center [207, 286] width 7 height 7
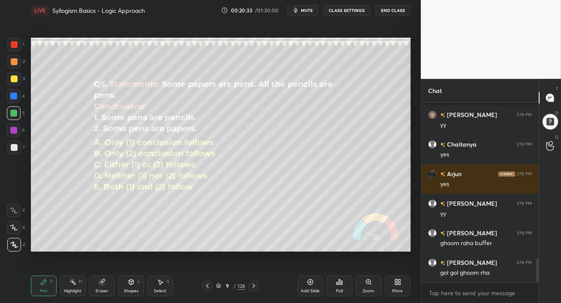
scroll to position [1198, 0]
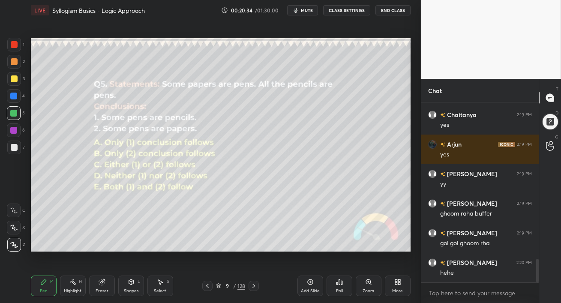
click at [208, 285] on icon at bounding box center [207, 286] width 7 height 7
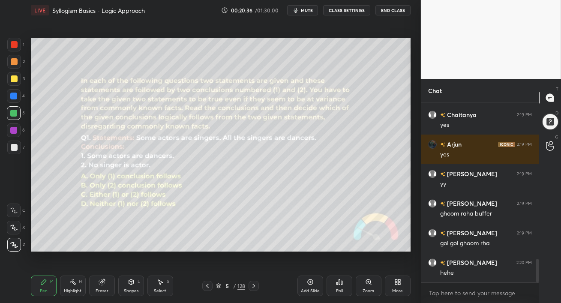
click at [208, 285] on icon at bounding box center [207, 286] width 7 height 7
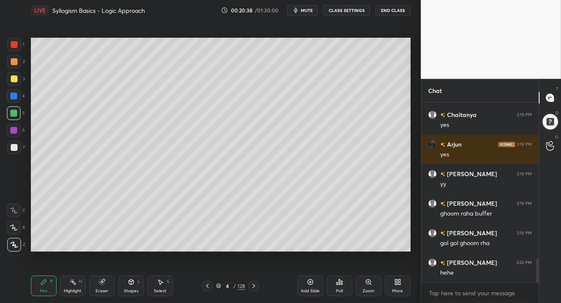
click at [255, 286] on icon at bounding box center [254, 286] width 3 height 4
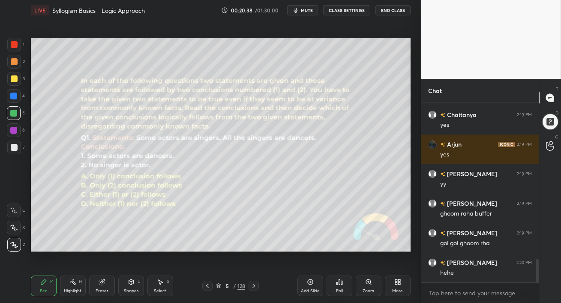
click at [254, 286] on icon at bounding box center [253, 286] width 7 height 7
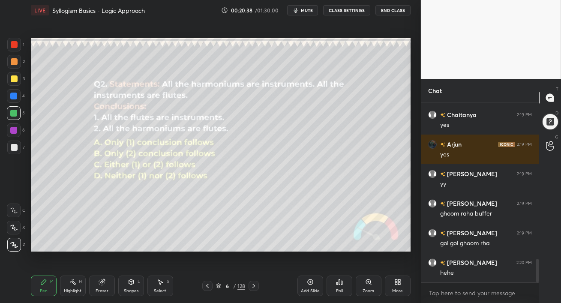
click at [254, 286] on icon at bounding box center [253, 286] width 7 height 7
click at [253, 286] on icon at bounding box center [253, 286] width 7 height 7
click at [255, 287] on icon at bounding box center [254, 286] width 3 height 4
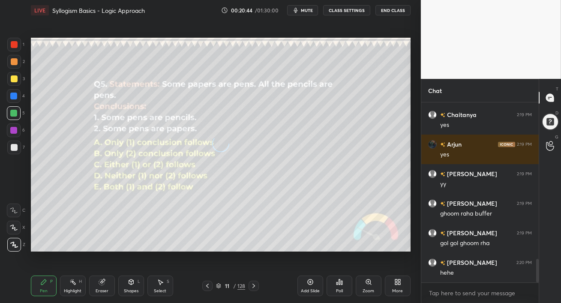
click at [255, 286] on icon at bounding box center [254, 286] width 3 height 4
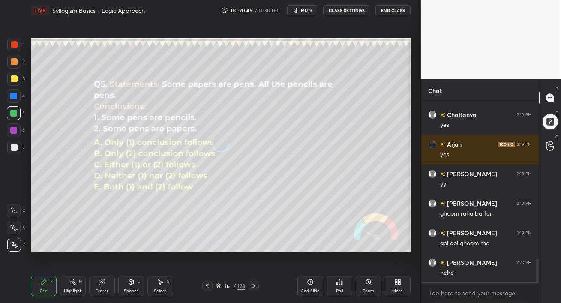
click at [255, 286] on icon at bounding box center [254, 286] width 3 height 4
click at [255, 286] on icon at bounding box center [253, 286] width 7 height 7
click at [255, 287] on icon at bounding box center [253, 286] width 7 height 7
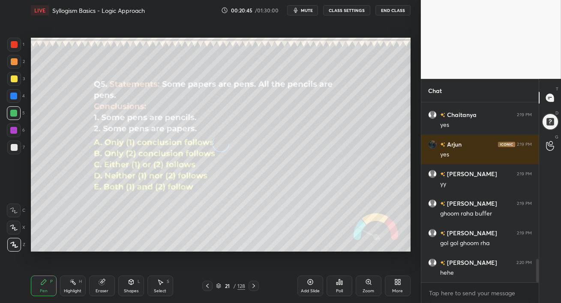
click at [255, 287] on icon at bounding box center [253, 286] width 7 height 7
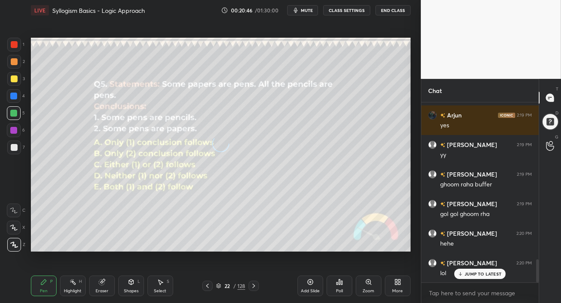
click at [255, 287] on icon at bounding box center [253, 286] width 7 height 7
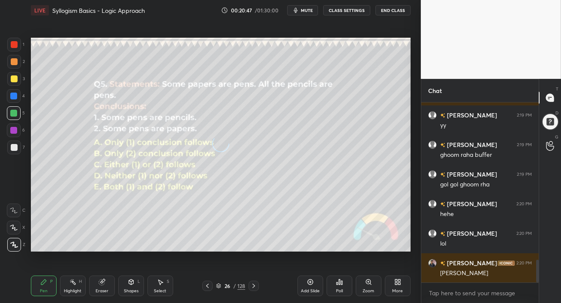
click at [255, 287] on icon at bounding box center [253, 286] width 7 height 7
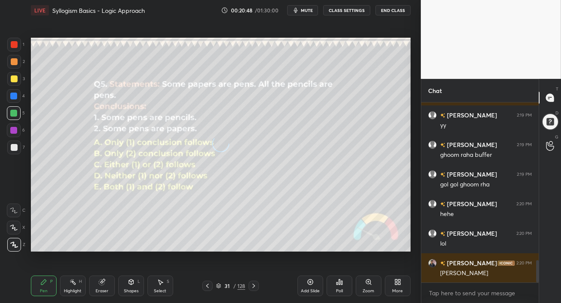
scroll to position [1287, 0]
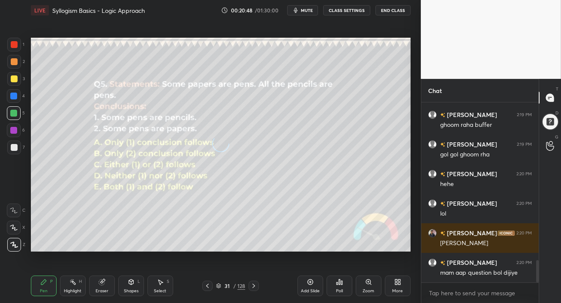
click at [255, 287] on icon at bounding box center [253, 286] width 7 height 7
click at [256, 287] on icon at bounding box center [253, 286] width 7 height 7
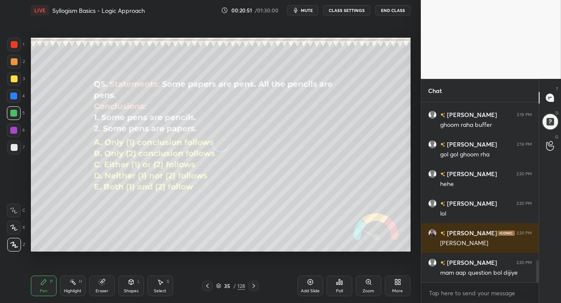
click at [256, 287] on icon at bounding box center [253, 286] width 7 height 7
click at [256, 285] on icon at bounding box center [253, 286] width 7 height 7
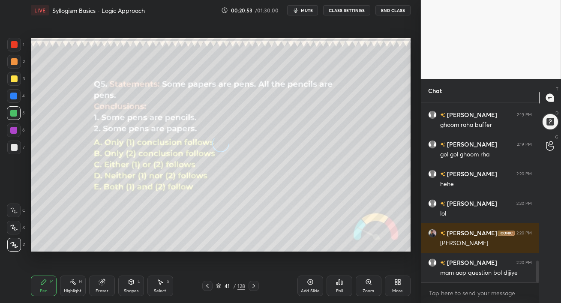
scroll to position [1316, 0]
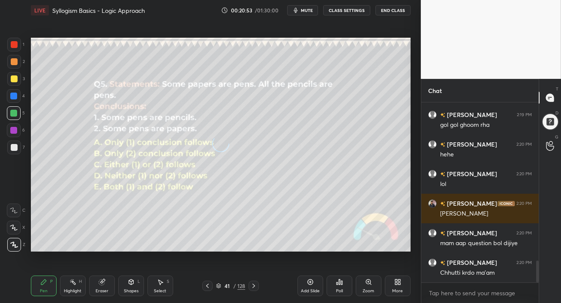
click at [256, 285] on icon at bounding box center [253, 286] width 7 height 7
click at [255, 286] on icon at bounding box center [253, 286] width 7 height 7
click at [254, 285] on icon at bounding box center [254, 286] width 3 height 4
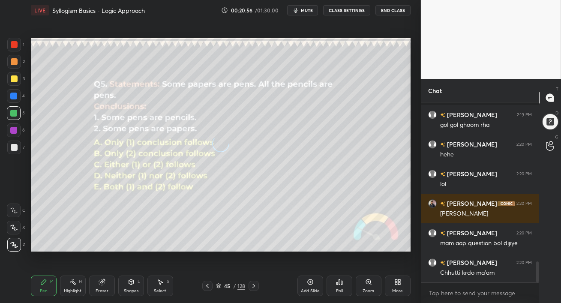
scroll to position [1353, 0]
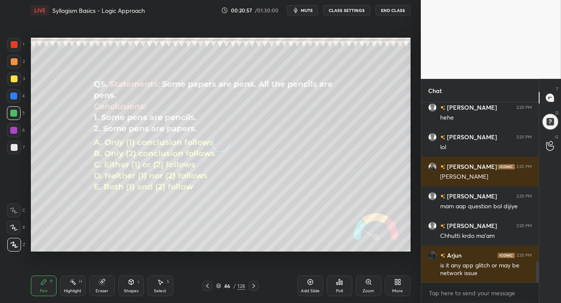
click at [255, 286] on icon at bounding box center [253, 286] width 7 height 7
click at [254, 286] on icon at bounding box center [253, 286] width 7 height 7
click at [253, 286] on icon at bounding box center [253, 286] width 7 height 7
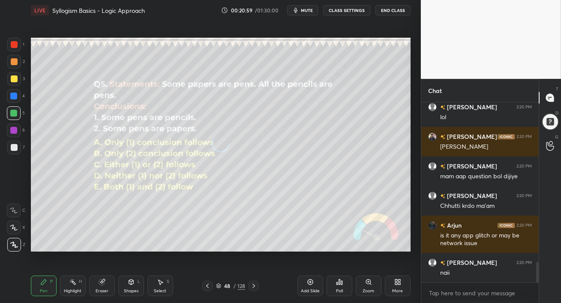
click at [253, 286] on icon at bounding box center [253, 286] width 7 height 7
click at [254, 286] on icon at bounding box center [253, 286] width 7 height 7
click at [208, 286] on icon at bounding box center [207, 286] width 7 height 7
click at [208, 287] on icon at bounding box center [207, 286] width 7 height 7
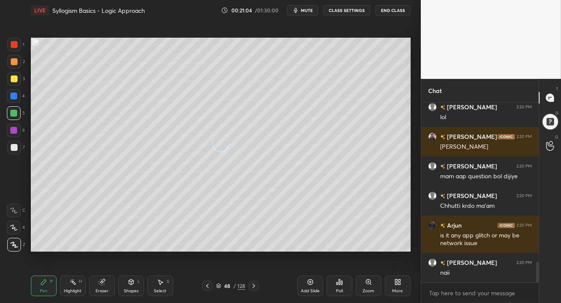
click at [207, 287] on icon at bounding box center [207, 286] width 7 height 7
click at [207, 288] on icon at bounding box center [207, 286] width 7 height 7
click at [207, 287] on icon at bounding box center [207, 286] width 7 height 7
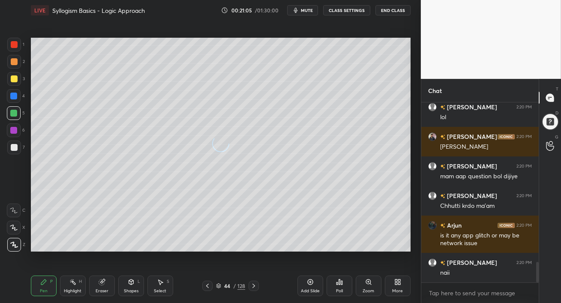
click at [207, 287] on icon at bounding box center [207, 286] width 7 height 7
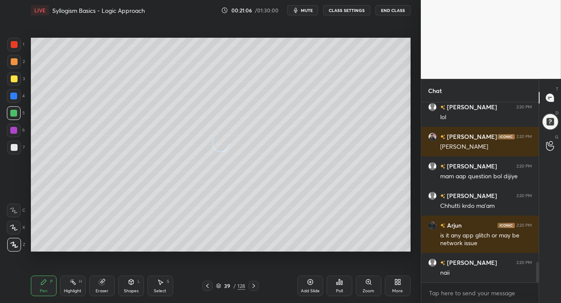
click at [207, 287] on icon at bounding box center [207, 286] width 7 height 7
click at [207, 287] on icon at bounding box center [207, 286] width 3 height 4
click at [207, 287] on icon at bounding box center [207, 286] width 7 height 7
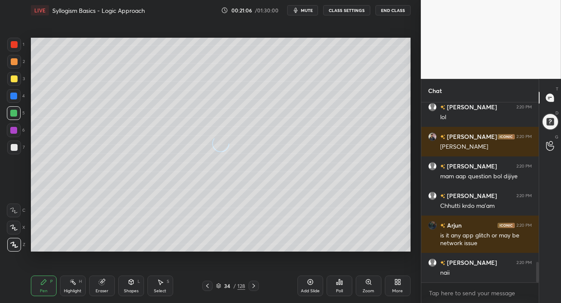
click at [207, 287] on icon at bounding box center [207, 286] width 7 height 7
click at [207, 287] on icon at bounding box center [207, 286] width 3 height 4
click at [207, 287] on icon at bounding box center [207, 286] width 7 height 7
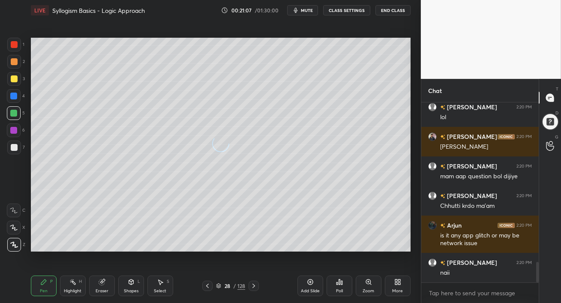
click at [207, 287] on icon at bounding box center [207, 286] width 7 height 7
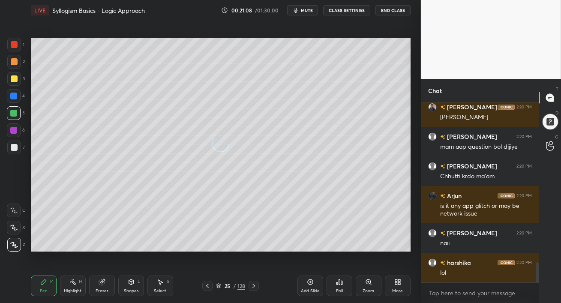
click at [208, 287] on icon at bounding box center [207, 286] width 3 height 4
click at [208, 288] on icon at bounding box center [207, 286] width 7 height 7
click at [208, 287] on icon at bounding box center [207, 286] width 3 height 4
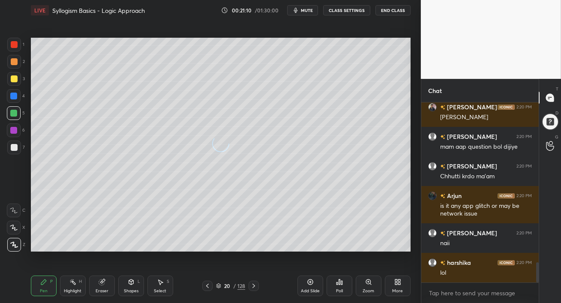
click at [208, 287] on icon at bounding box center [207, 286] width 3 height 4
click at [209, 287] on icon at bounding box center [207, 286] width 7 height 7
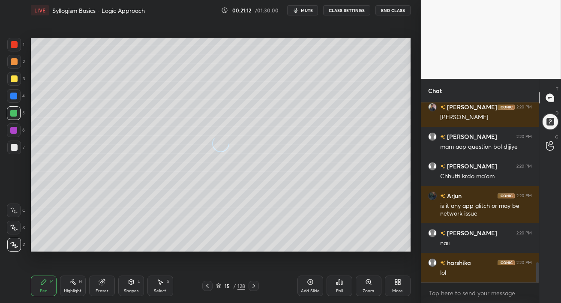
click at [209, 287] on icon at bounding box center [207, 286] width 7 height 7
click at [210, 289] on icon at bounding box center [207, 286] width 7 height 7
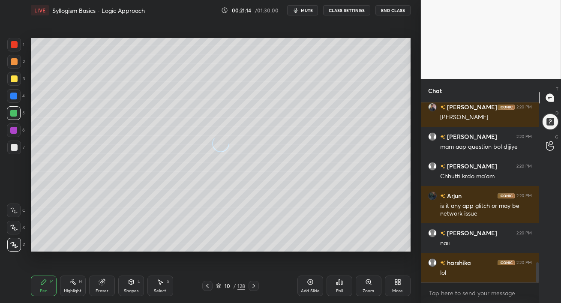
click at [210, 289] on icon at bounding box center [207, 286] width 7 height 7
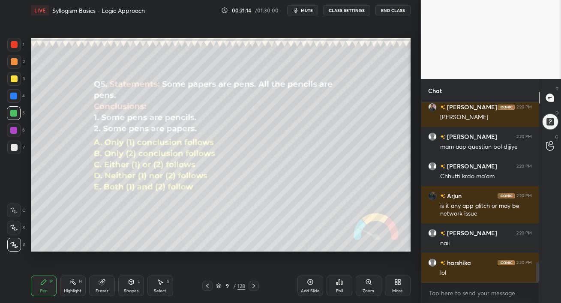
click at [210, 289] on icon at bounding box center [207, 286] width 7 height 7
click at [256, 286] on icon at bounding box center [253, 286] width 7 height 7
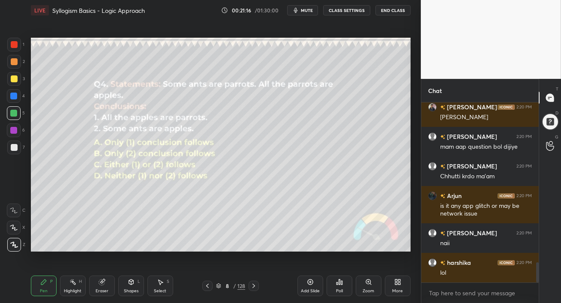
click at [255, 286] on icon at bounding box center [253, 286] width 7 height 7
click at [256, 286] on icon at bounding box center [253, 286] width 7 height 7
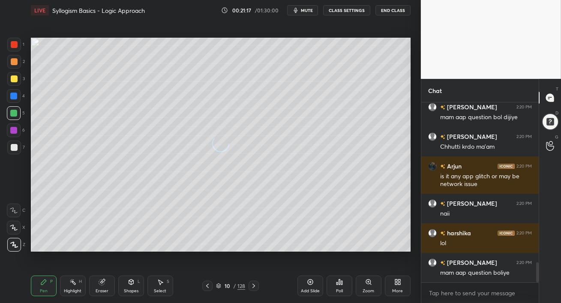
scroll to position [1480, 0]
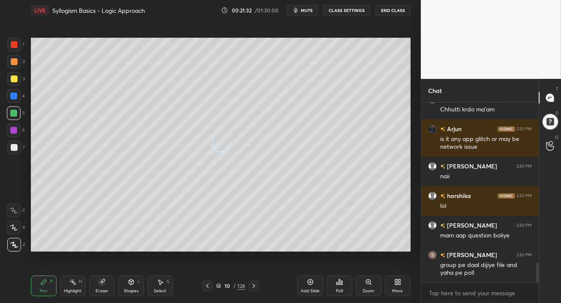
click at [7, 69] on div "2" at bounding box center [16, 63] width 18 height 17
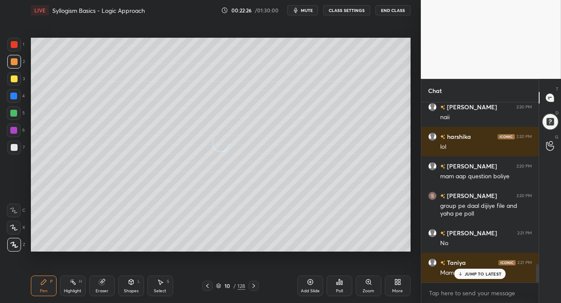
scroll to position [1568, 0]
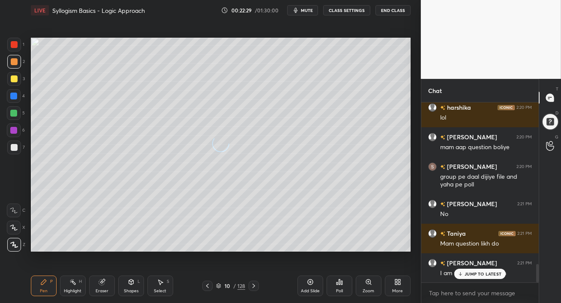
click at [484, 273] on p "JUMP TO LATEST" at bounding box center [483, 274] width 37 height 5
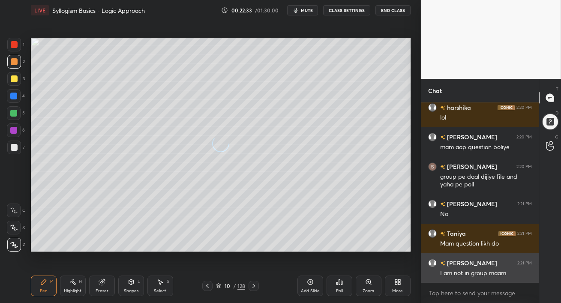
click at [462, 263] on h6 "[PERSON_NAME]" at bounding box center [472, 263] width 52 height 9
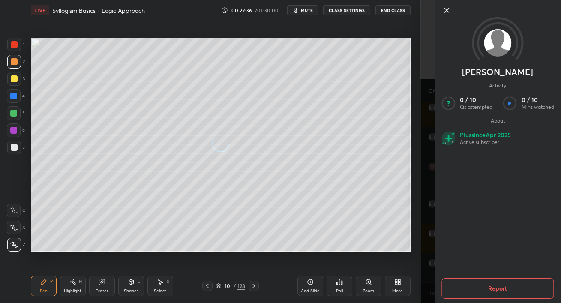
click at [447, 9] on icon at bounding box center [447, 10] width 4 height 4
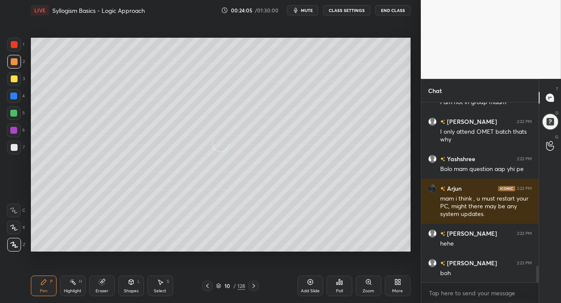
scroll to position [1769, 0]
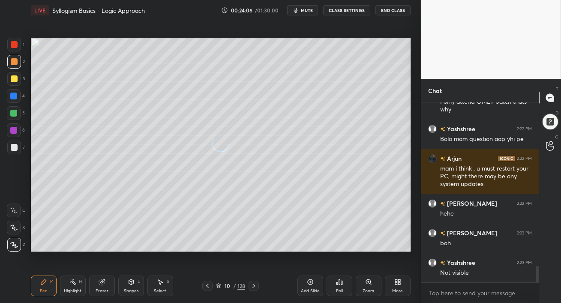
click at [13, 112] on div at bounding box center [13, 113] width 7 height 7
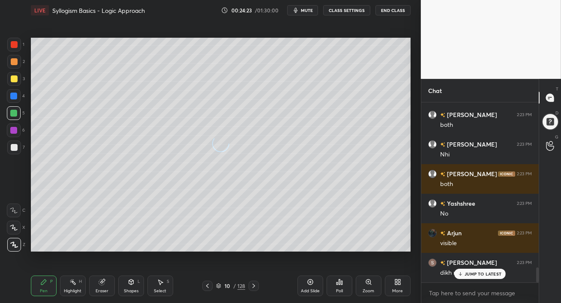
scroll to position [2006, 0]
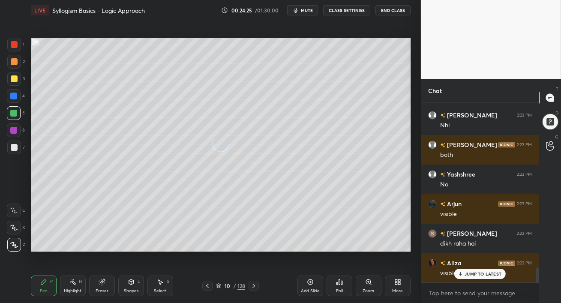
click at [471, 275] on p "JUMP TO LATEST" at bounding box center [483, 274] width 37 height 5
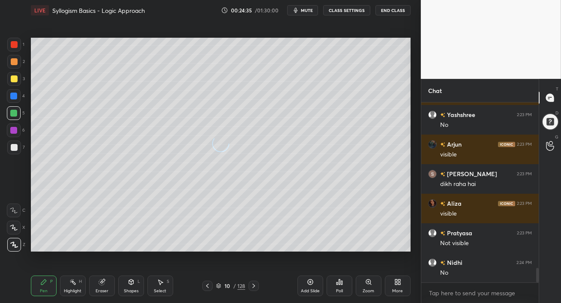
scroll to position [2095, 0]
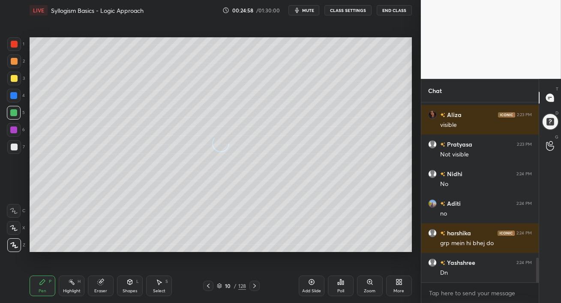
scroll to position [42644, 42506]
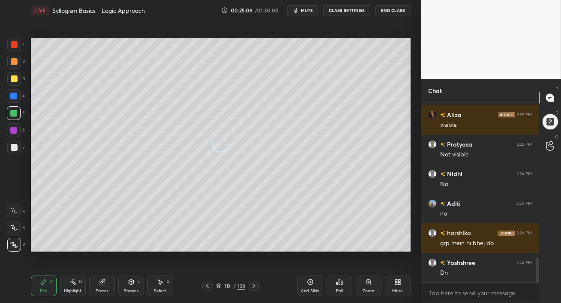
click at [207, 285] on icon at bounding box center [207, 286] width 7 height 7
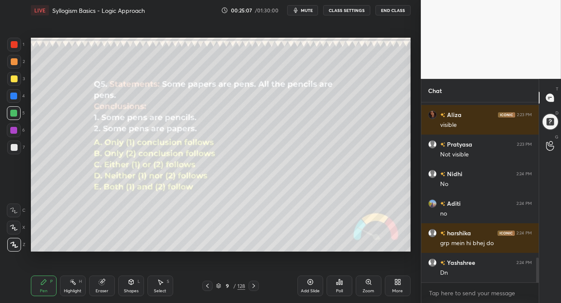
click at [256, 284] on icon at bounding box center [253, 286] width 7 height 7
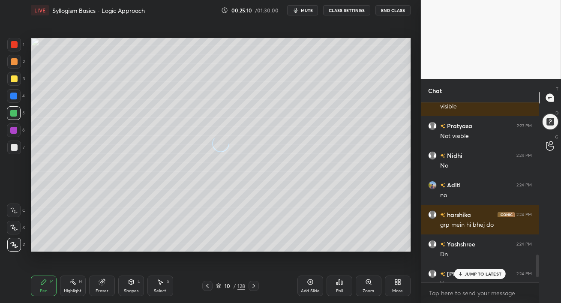
scroll to position [1208, 0]
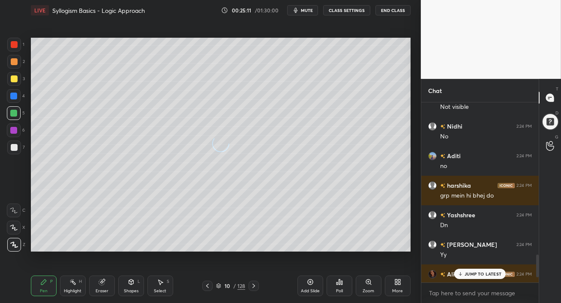
click at [476, 271] on div "JUMP TO LATEST" at bounding box center [480, 274] width 51 height 10
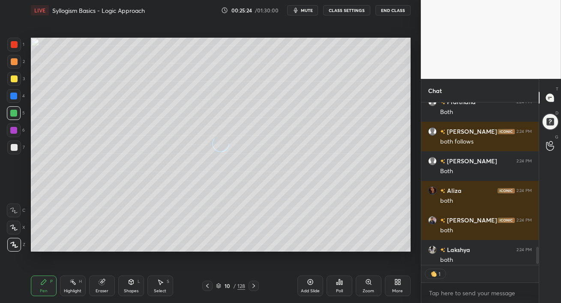
scroll to position [3, 3]
click at [469, 277] on div "1" at bounding box center [481, 274] width 118 height 17
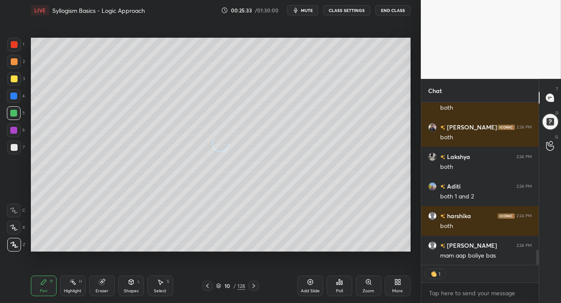
scroll to position [1621, 0]
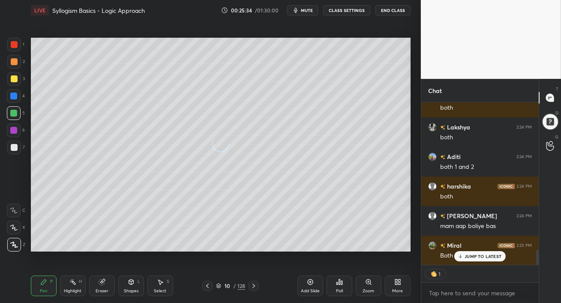
type textarea "x"
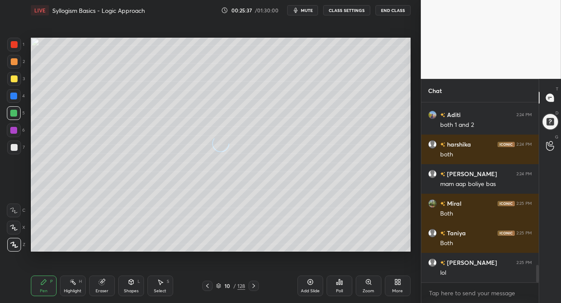
click at [254, 287] on icon at bounding box center [254, 286] width 3 height 4
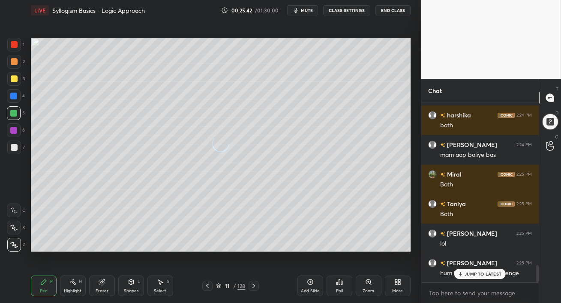
click at [466, 274] on p "JUMP TO LATEST" at bounding box center [483, 274] width 37 height 5
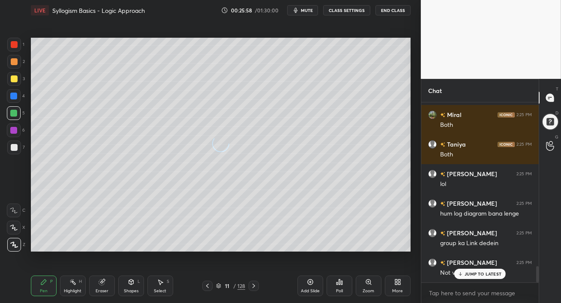
scroll to position [1789, 0]
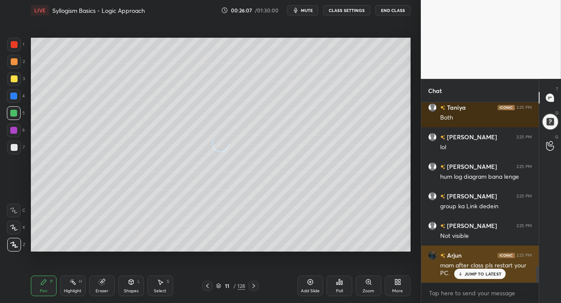
click at [477, 273] on p "JUMP TO LATEST" at bounding box center [483, 274] width 37 height 5
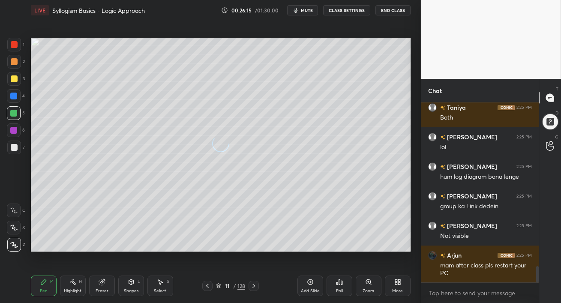
click at [10, 134] on div at bounding box center [14, 131] width 14 height 14
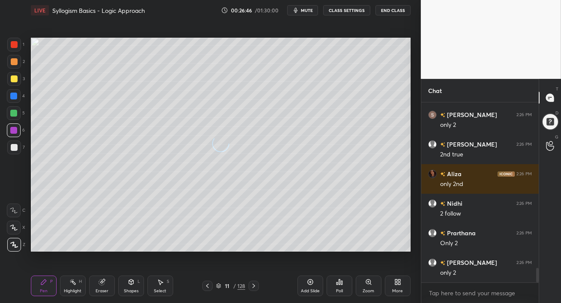
scroll to position [2056, 0]
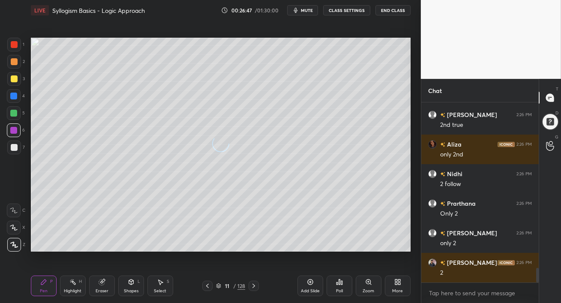
click at [16, 76] on div at bounding box center [14, 78] width 7 height 7
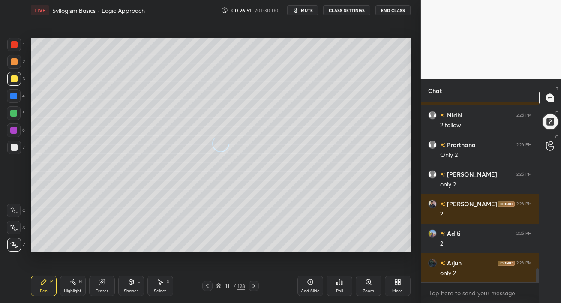
scroll to position [2145, 0]
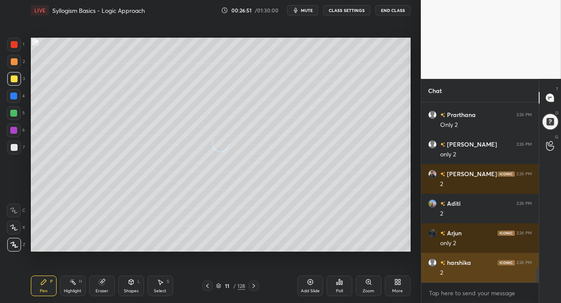
click at [474, 275] on div "2" at bounding box center [487, 273] width 92 height 9
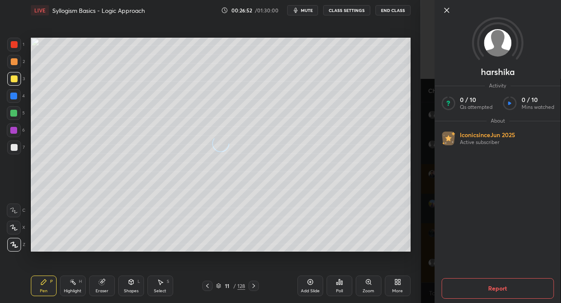
click at [406, 260] on div "Setting up your live class Poll for secs No correct answer Start poll" at bounding box center [220, 145] width 387 height 248
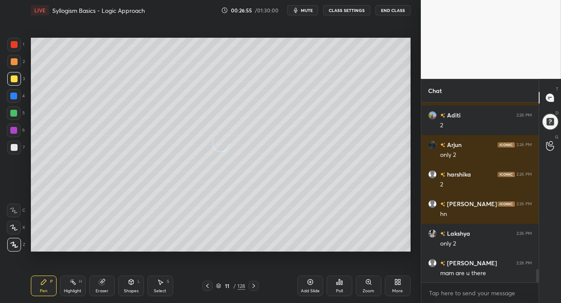
scroll to position [2263, 0]
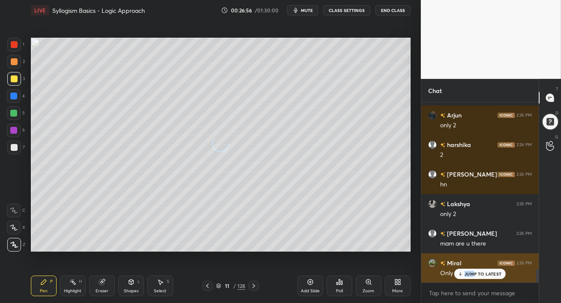
click at [475, 272] on div "JUMP TO LATEST" at bounding box center [480, 274] width 51 height 10
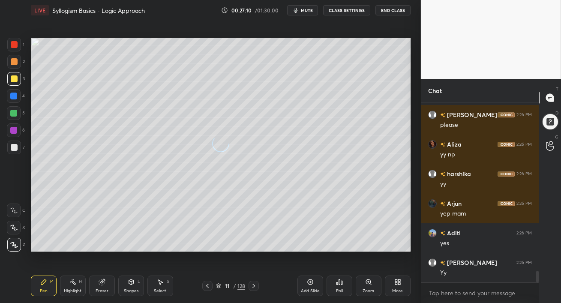
scroll to position [2648, 0]
